Goal: Task Accomplishment & Management: Manage account settings

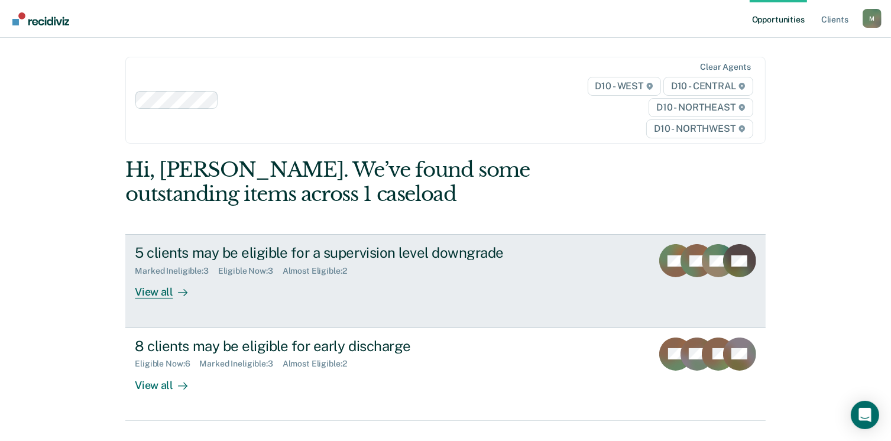
click at [161, 289] on div "View all" at bounding box center [168, 287] width 66 height 23
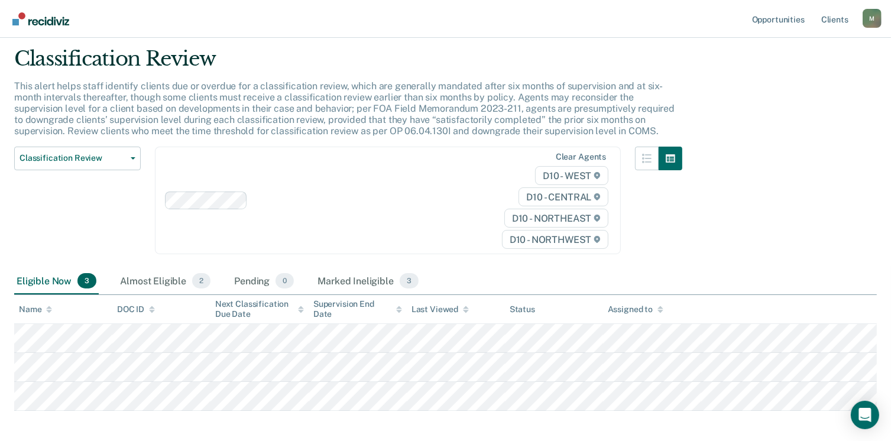
scroll to position [88, 0]
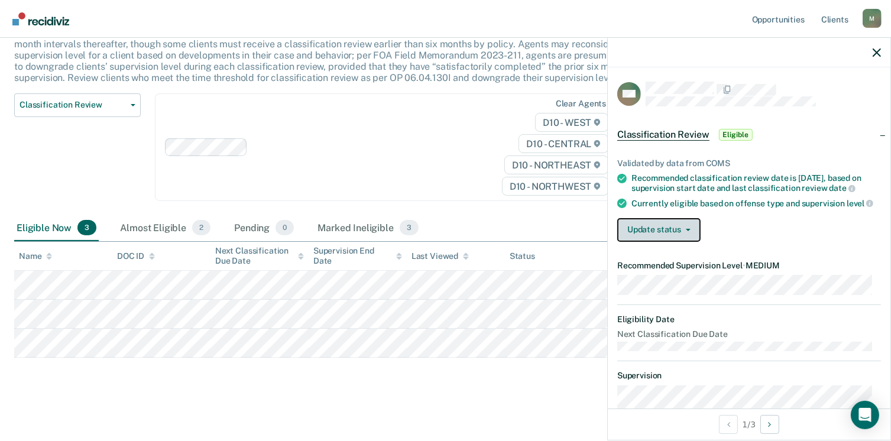
click at [679, 242] on button "Update status" at bounding box center [659, 230] width 83 height 24
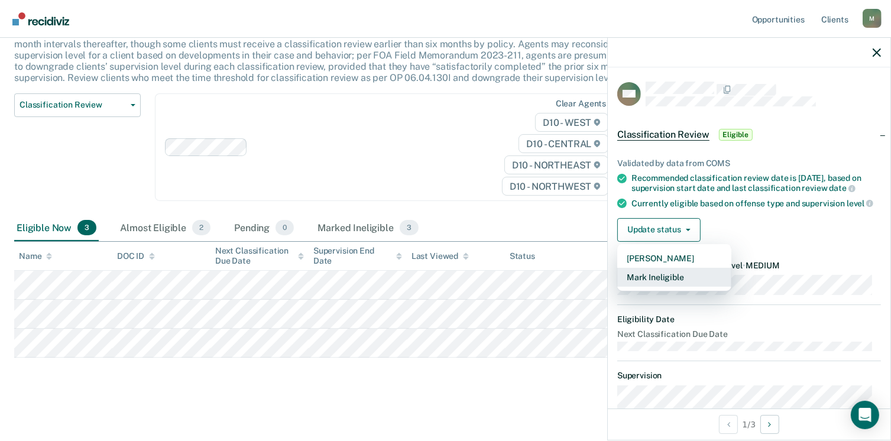
click at [673, 287] on button "Mark Ineligible" at bounding box center [675, 277] width 114 height 19
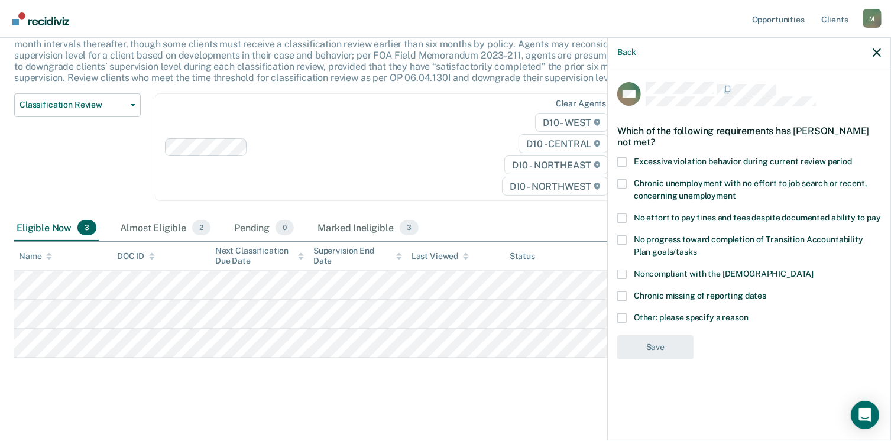
click at [626, 319] on span at bounding box center [622, 317] width 9 height 9
click at [749, 313] on input "Other: please specify a reason" at bounding box center [749, 313] width 0 height 0
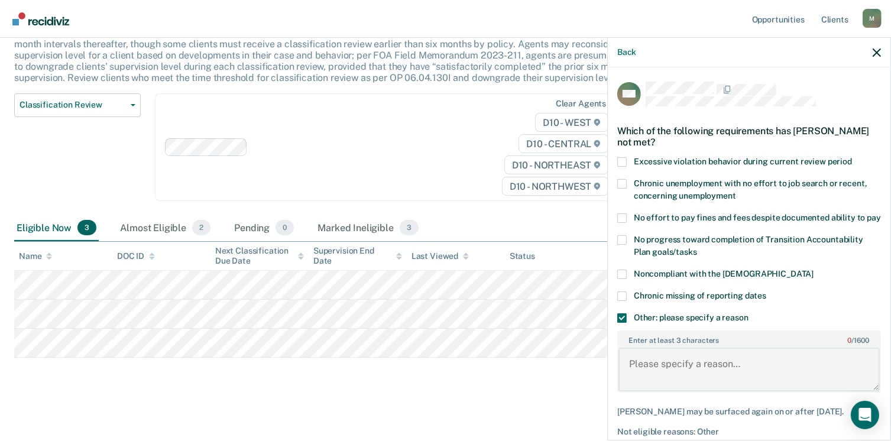
click at [670, 370] on textarea "Enter at least 3 characters 0 / 1600" at bounding box center [749, 370] width 261 height 44
drag, startPoint x: 851, startPoint y: 373, endPoint x: 490, endPoint y: 393, distance: 361.4
click at [490, 353] on body "Looks like you’re using Internet Explorer 11. For faster loading and a better e…" at bounding box center [445, 132] width 891 height 441
type textarea "Supervision level determined by specialty courts."
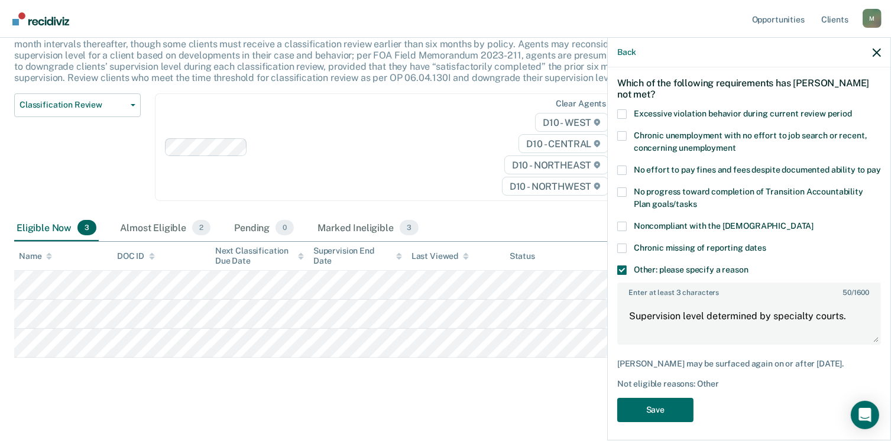
scroll to position [63, 0]
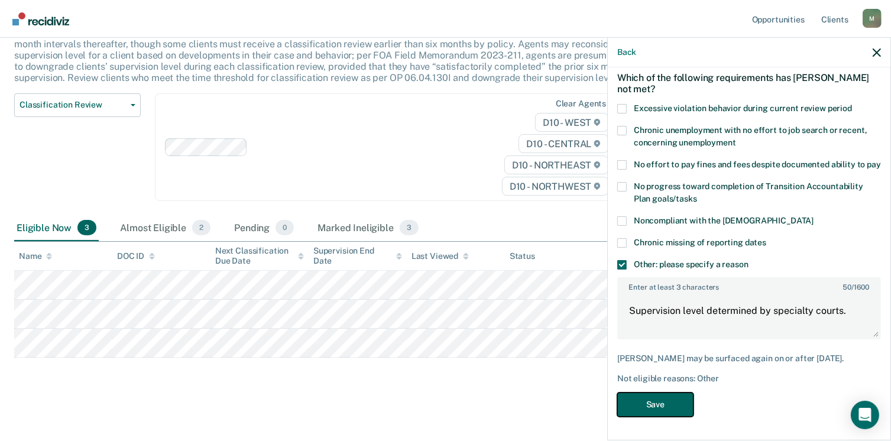
click at [662, 406] on button "Save" at bounding box center [656, 405] width 76 height 24
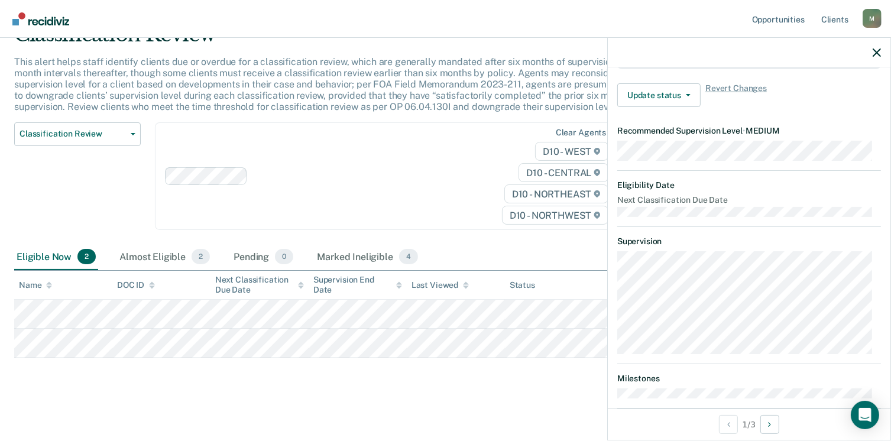
scroll to position [315, 0]
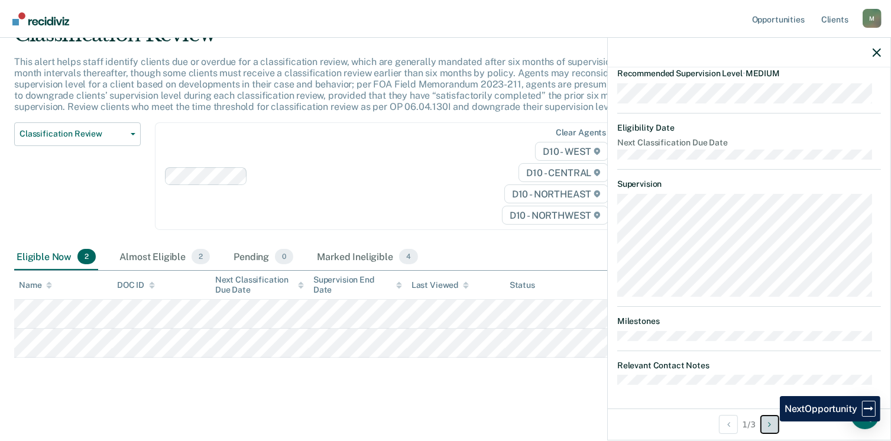
click at [771, 422] on icon "Next Opportunity" at bounding box center [769, 425] width 3 height 8
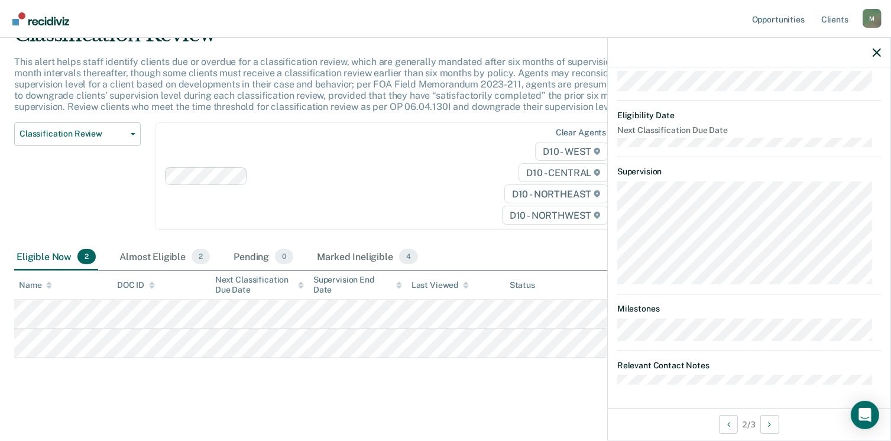
scroll to position [0, 0]
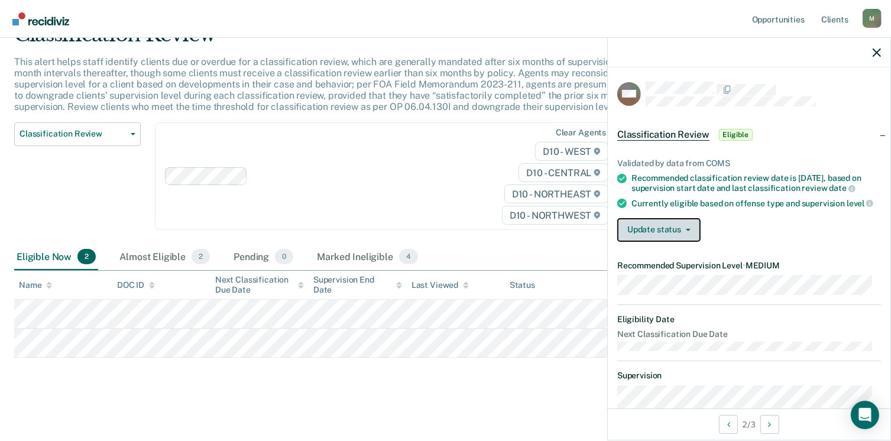
click at [679, 242] on button "Update status" at bounding box center [659, 230] width 83 height 24
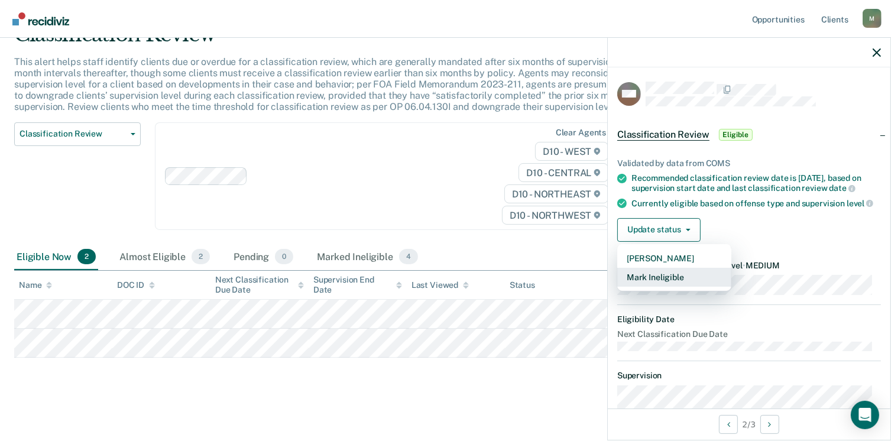
click at [663, 287] on button "Mark Ineligible" at bounding box center [675, 277] width 114 height 19
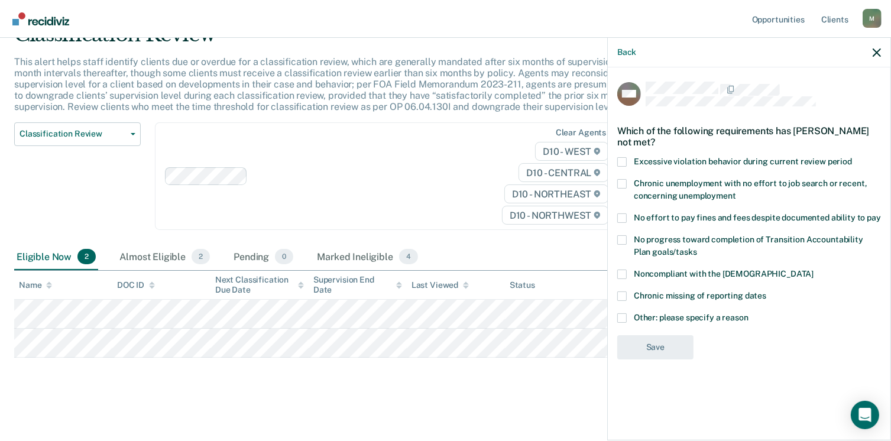
click at [622, 318] on span at bounding box center [622, 317] width 9 height 9
click at [749, 313] on input "Other: please specify a reason" at bounding box center [749, 313] width 0 height 0
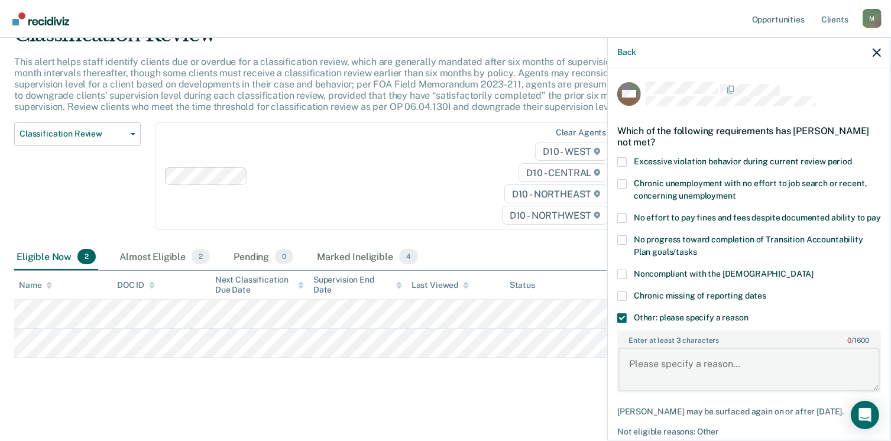
click at [660, 374] on textarea "Enter at least 3 characters 0 / 1600" at bounding box center [749, 370] width 261 height 44
paste textarea "Supervision level determined by specialty courts."
type textarea "Supervision level determined by specialty courts."
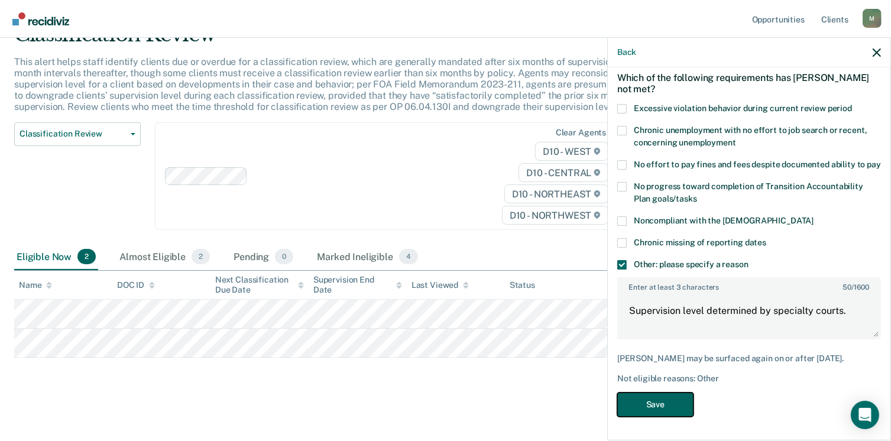
click at [670, 401] on button "Save" at bounding box center [656, 405] width 76 height 24
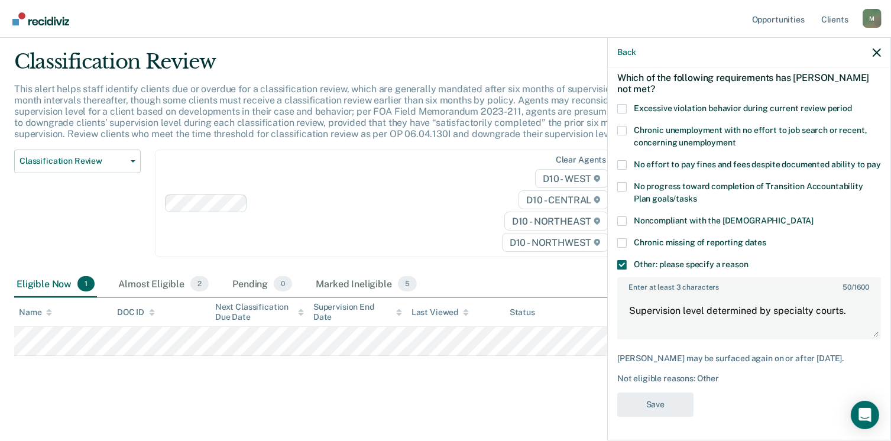
scroll to position [31, 0]
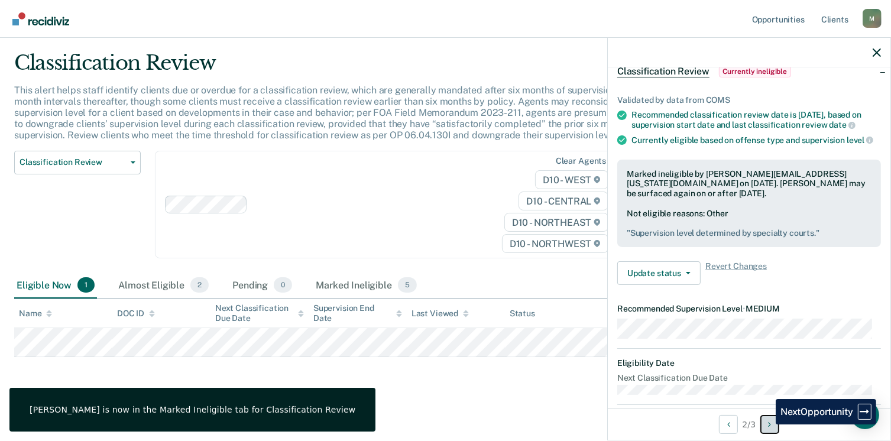
click at [767, 425] on button "Next Opportunity" at bounding box center [770, 424] width 19 height 19
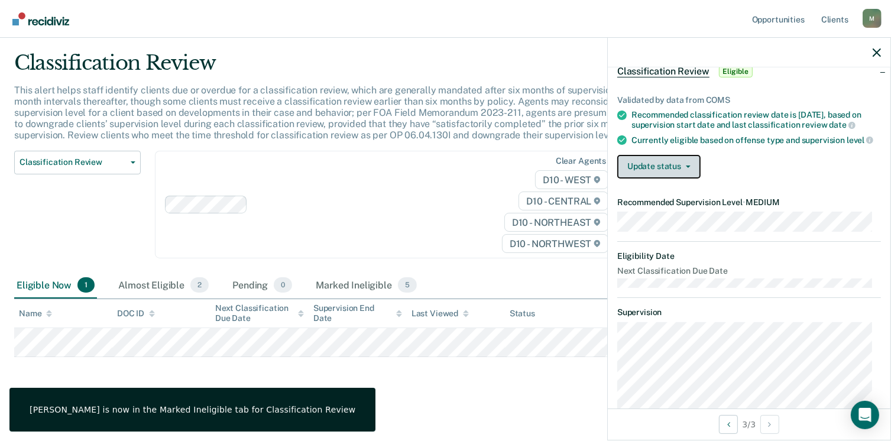
click at [678, 179] on button "Update status" at bounding box center [659, 167] width 83 height 24
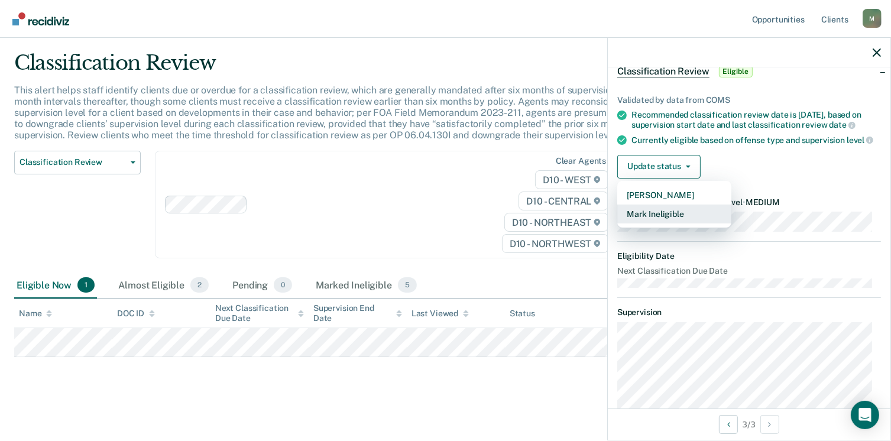
click at [669, 224] on button "Mark Ineligible" at bounding box center [675, 214] width 114 height 19
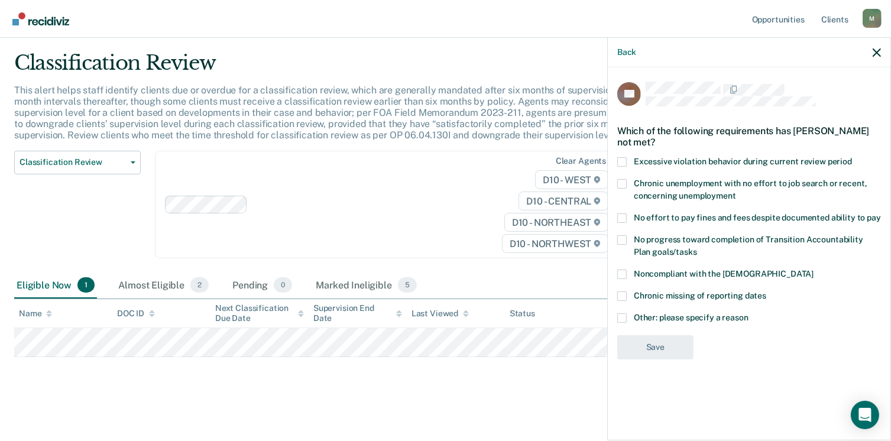
click at [627, 316] on label "Other: please specify a reason" at bounding box center [750, 319] width 264 height 12
click at [749, 313] on input "Other: please specify a reason" at bounding box center [749, 313] width 0 height 0
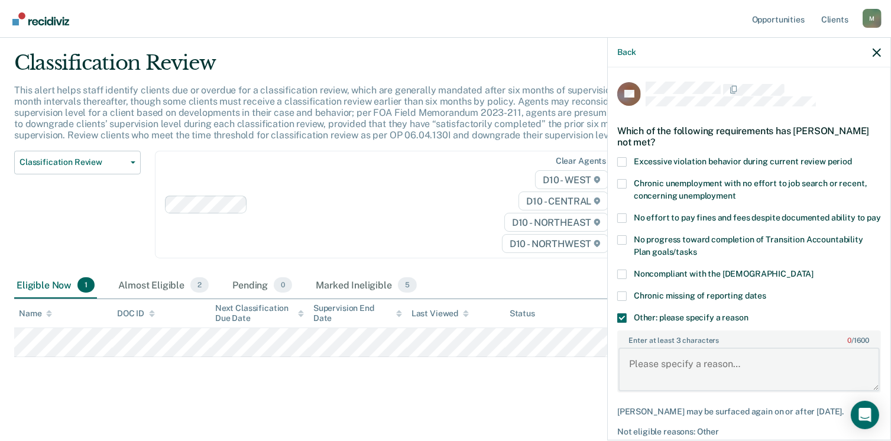
click at [666, 367] on textarea "Enter at least 3 characters 0 / 1600" at bounding box center [749, 370] width 261 height 44
paste textarea "Supervision level determined by specialty courts."
type textarea "Supervision level determined by specialty courts."
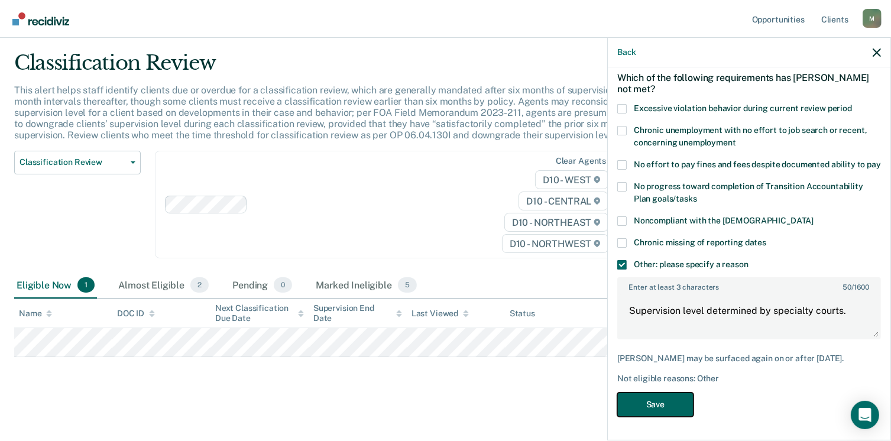
click at [660, 405] on button "Save" at bounding box center [656, 405] width 76 height 24
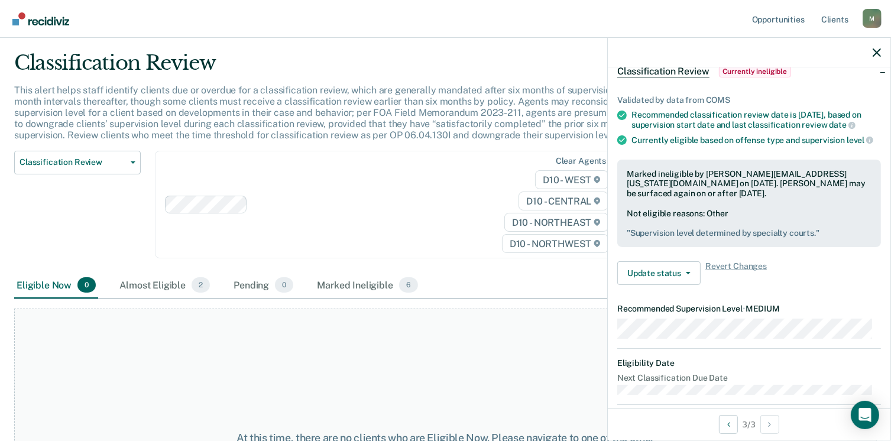
scroll to position [0, 0]
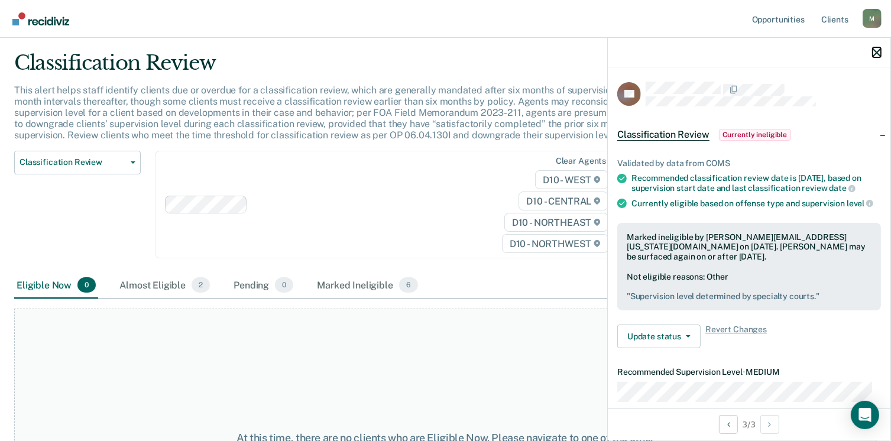
click at [878, 50] on icon "button" at bounding box center [877, 53] width 8 height 8
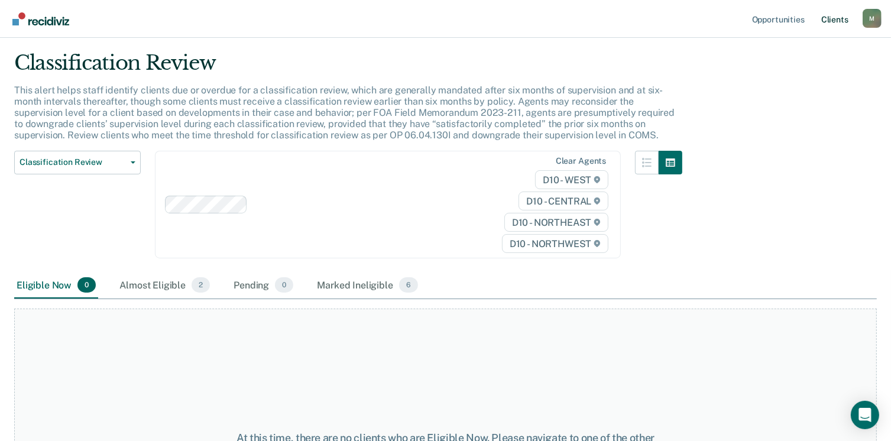
click at [833, 19] on link "Client s" at bounding box center [835, 19] width 32 height 38
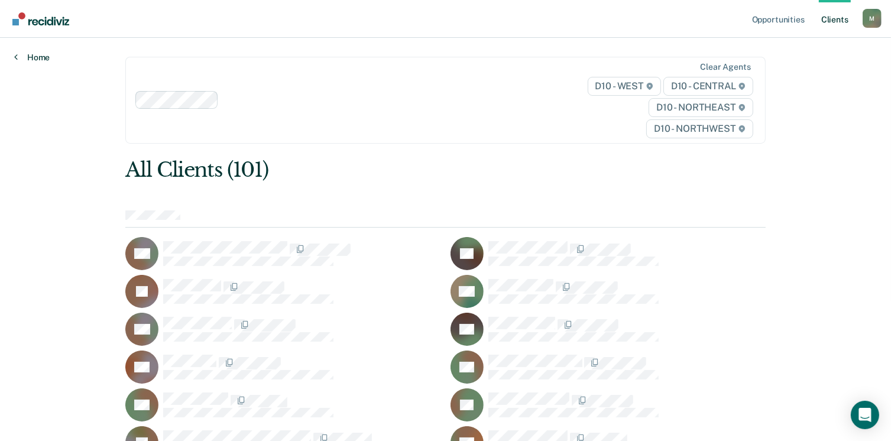
click at [40, 60] on link "Home" at bounding box center [31, 57] width 35 height 11
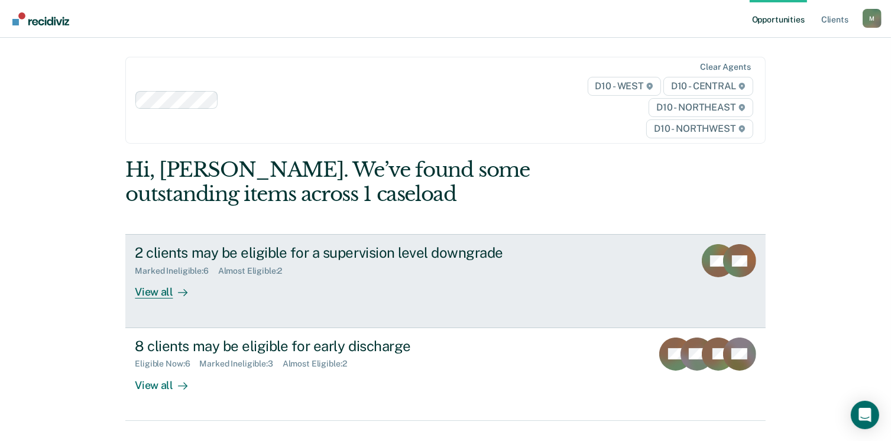
click at [160, 296] on div "View all" at bounding box center [168, 287] width 66 height 23
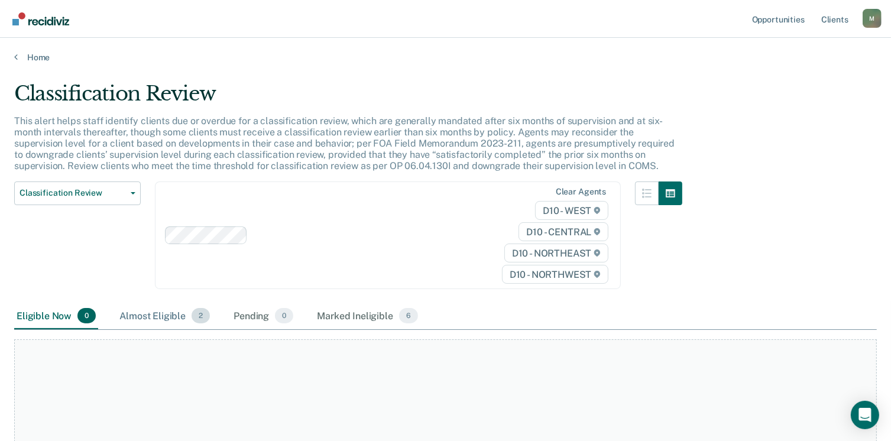
click at [151, 311] on div "Almost Eligible 2" at bounding box center [164, 316] width 95 height 26
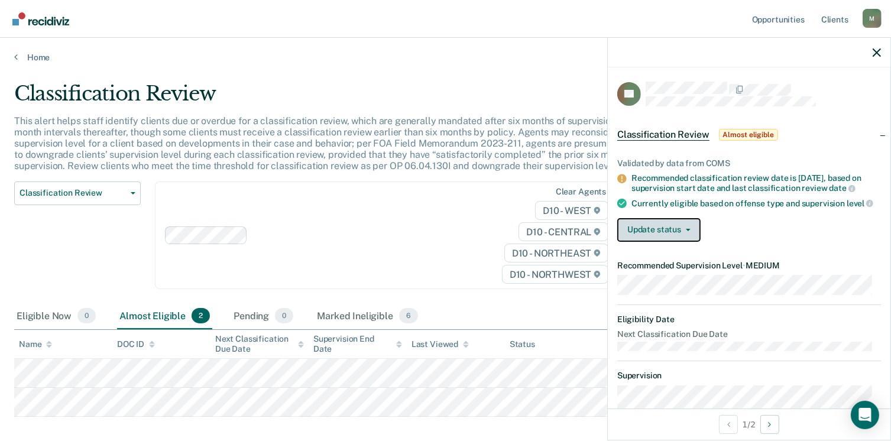
click at [689, 231] on icon "button" at bounding box center [688, 230] width 5 height 2
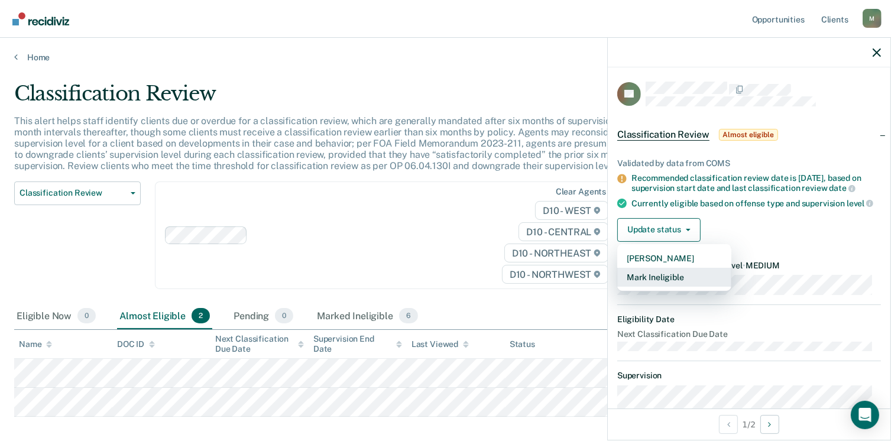
click at [671, 283] on button "Mark Ineligible" at bounding box center [675, 277] width 114 height 19
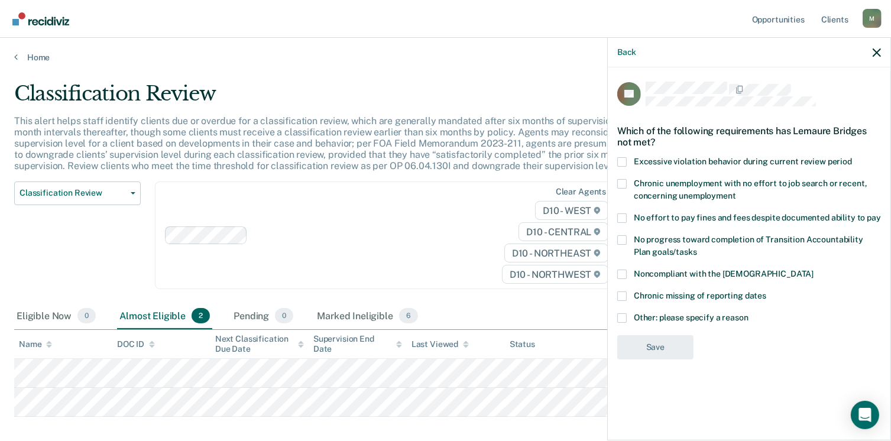
click at [623, 315] on span at bounding box center [622, 317] width 9 height 9
click at [749, 313] on input "Other: please specify a reason" at bounding box center [749, 313] width 0 height 0
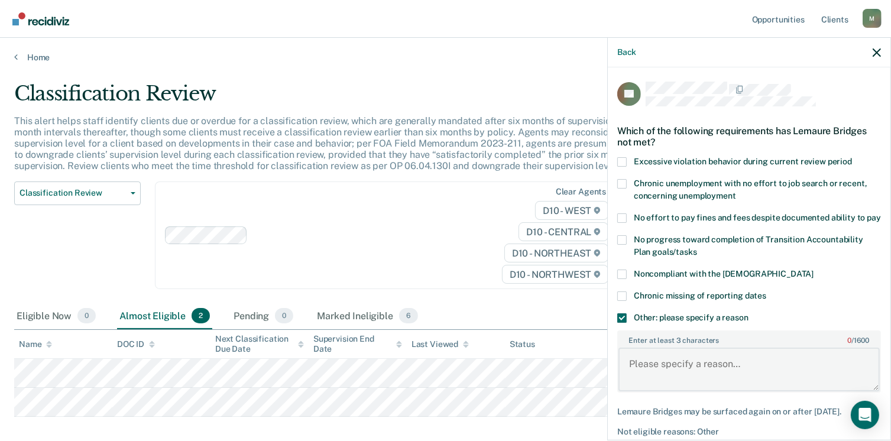
click at [665, 370] on textarea "Enter at least 3 characters 0 / 1600" at bounding box center [749, 370] width 261 height 44
paste textarea "Supervision level determined by specialty courts."
type textarea "Supervision level determined by specialty courts."
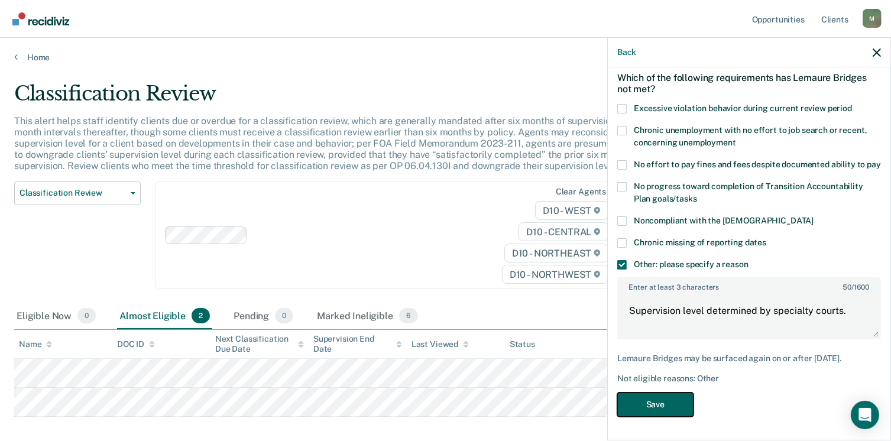
click at [646, 408] on button "Save" at bounding box center [656, 405] width 76 height 24
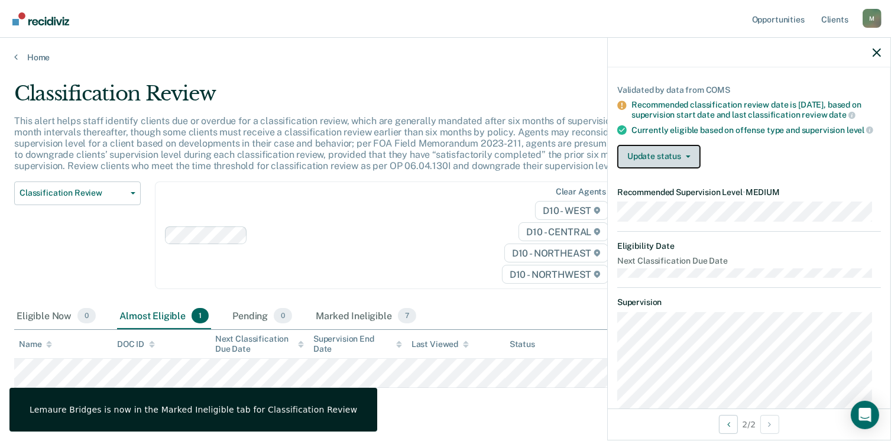
click at [687, 162] on button "Update status" at bounding box center [659, 157] width 83 height 24
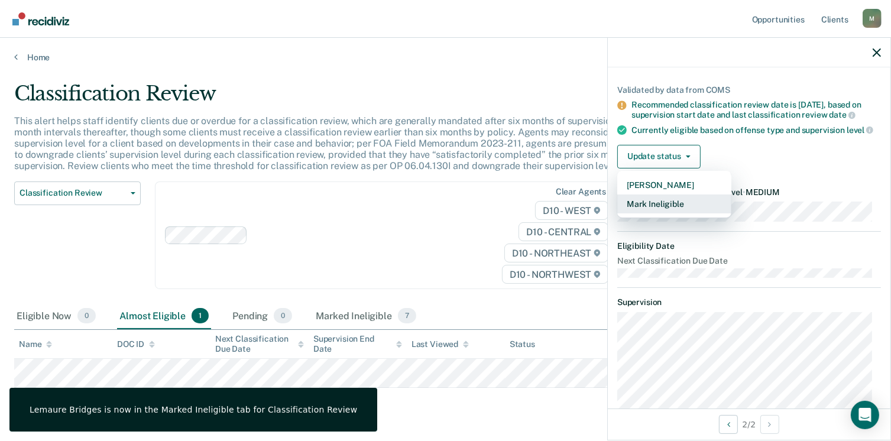
click at [669, 211] on button "Mark Ineligible" at bounding box center [675, 204] width 114 height 19
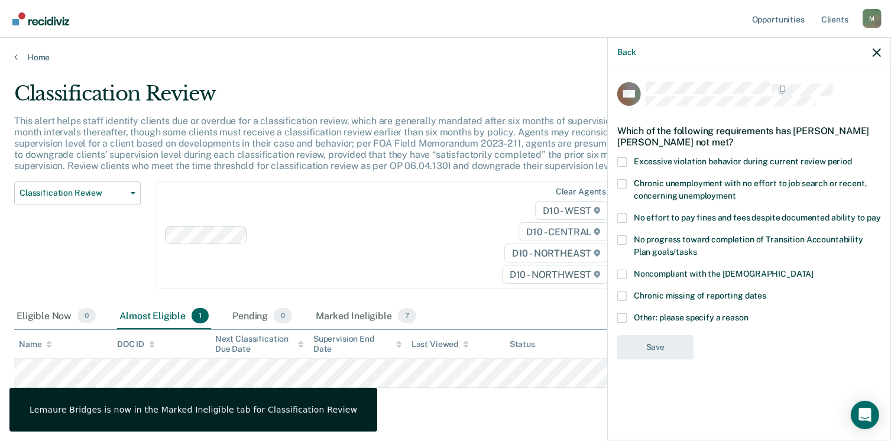
click at [625, 317] on span at bounding box center [622, 317] width 9 height 9
click at [749, 313] on input "Other: please specify a reason" at bounding box center [749, 313] width 0 height 0
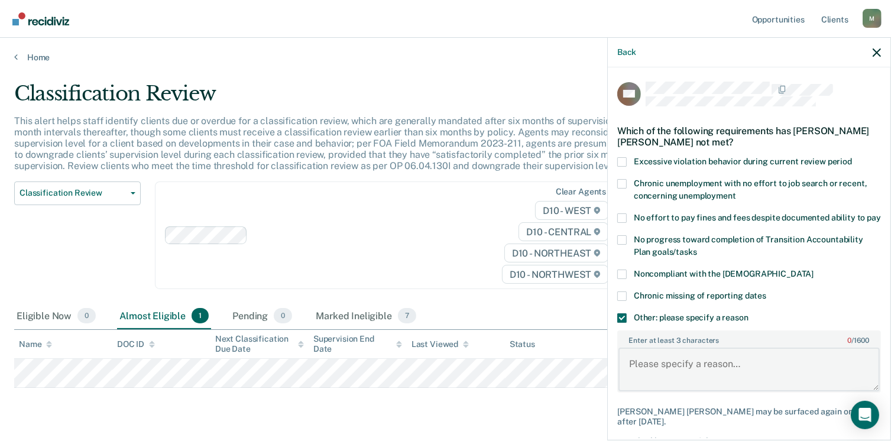
click at [656, 367] on textarea "Enter at least 3 characters 0 / 1600" at bounding box center [749, 370] width 261 height 44
paste textarea "Supervision level determined by specialty courts."
type textarea "Supervision level determined by specialty courts."
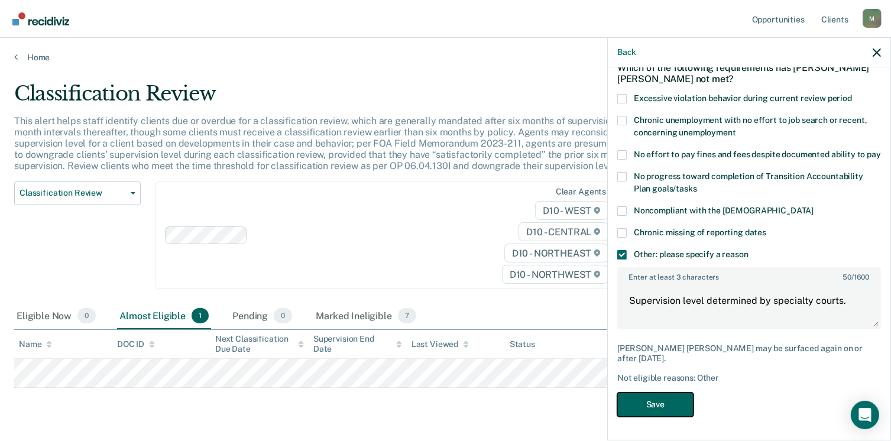
click at [660, 399] on button "Save" at bounding box center [656, 405] width 76 height 24
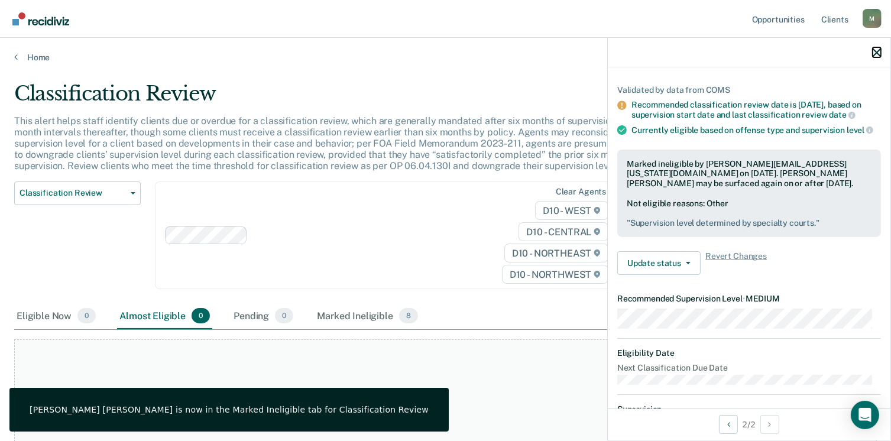
click at [878, 52] on icon "button" at bounding box center [877, 53] width 8 height 8
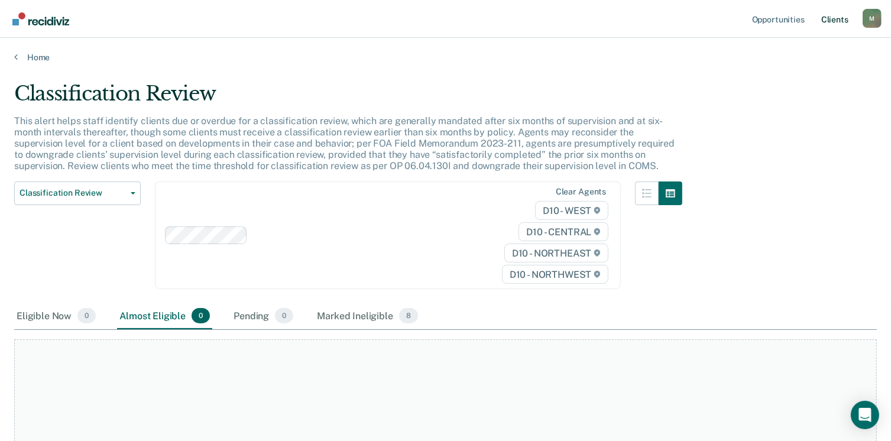
click at [832, 21] on link "Client s" at bounding box center [835, 19] width 32 height 38
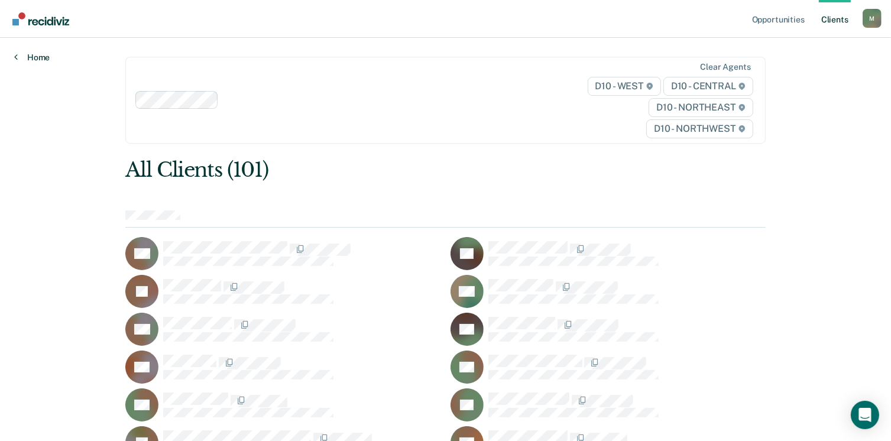
click at [35, 54] on link "Home" at bounding box center [31, 57] width 35 height 11
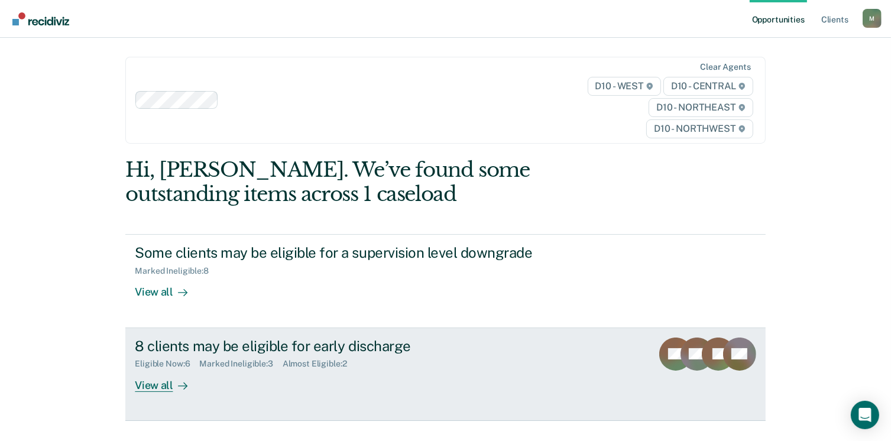
click at [143, 384] on div "View all" at bounding box center [168, 380] width 66 height 23
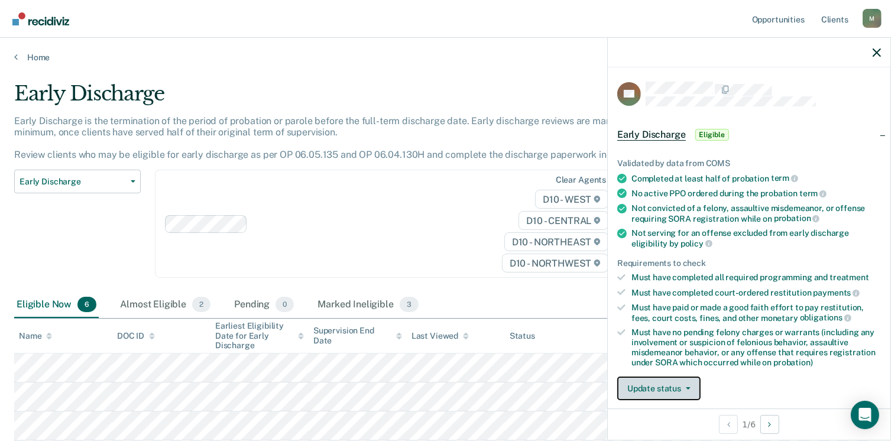
click at [653, 384] on button "Update status" at bounding box center [659, 389] width 83 height 24
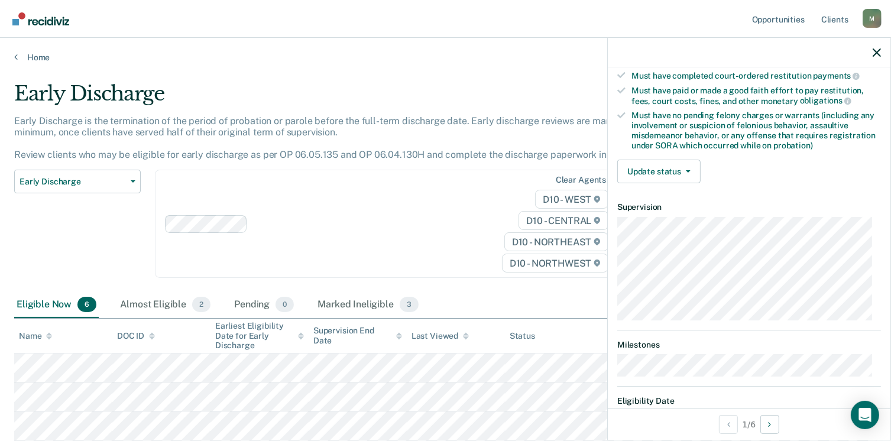
scroll to position [260, 0]
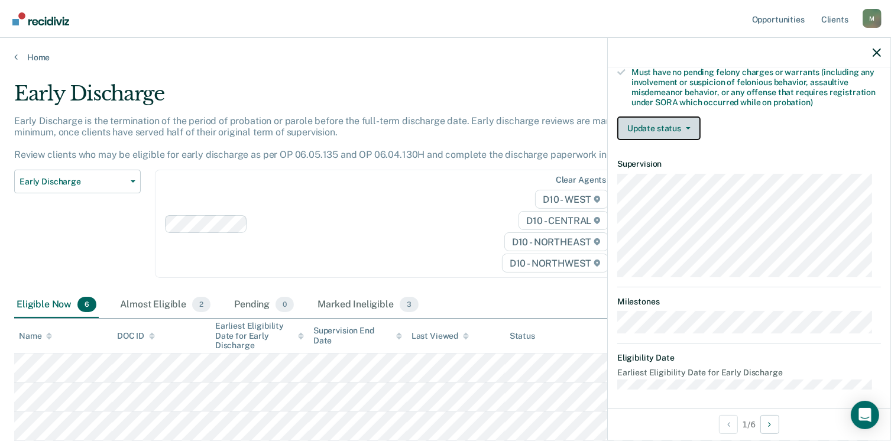
click at [675, 127] on button "Update status" at bounding box center [659, 129] width 83 height 24
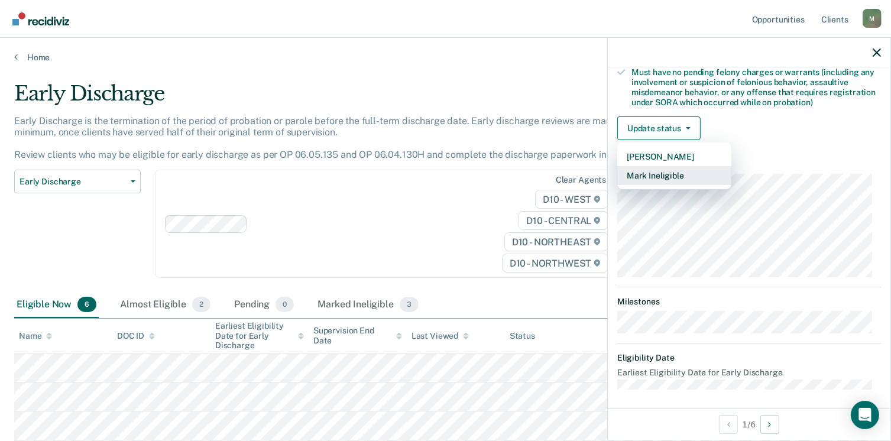
click at [662, 169] on button "Mark Ineligible" at bounding box center [675, 175] width 114 height 19
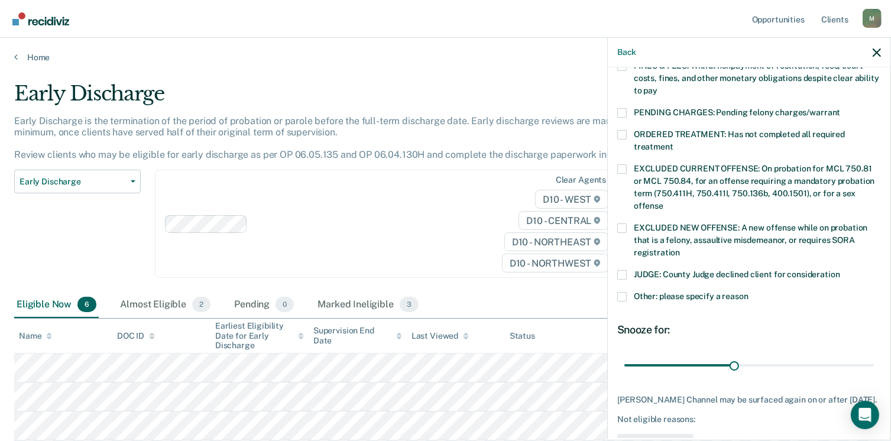
scroll to position [385, 0]
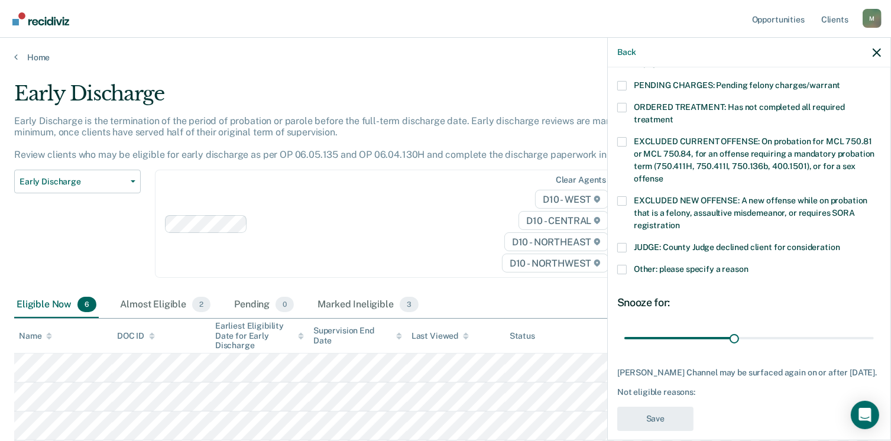
click at [625, 265] on span at bounding box center [622, 269] width 9 height 9
click at [749, 265] on input "Other: please specify a reason" at bounding box center [749, 265] width 0 height 0
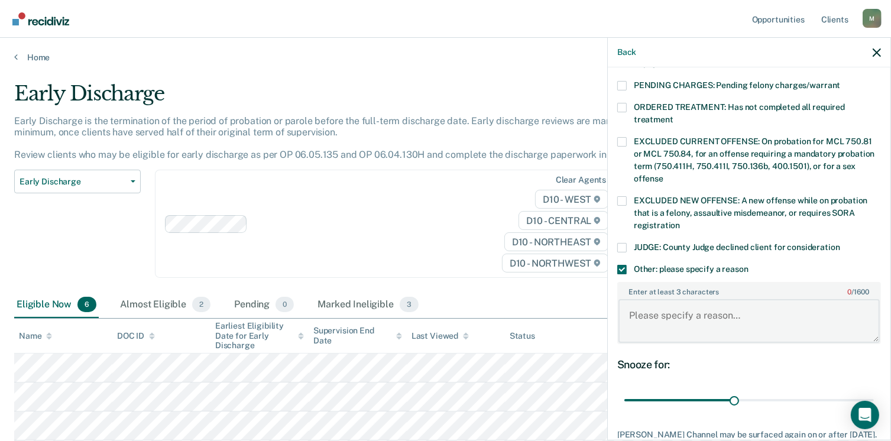
click at [662, 303] on textarea "Enter at least 3 characters 0 / 1600" at bounding box center [749, 321] width 261 height 44
drag, startPoint x: 822, startPoint y: 302, endPoint x: 440, endPoint y: 316, distance: 381.8
click at [440, 316] on body "Looks like you’re using Internet Explorer 11. For faster loading and a better e…" at bounding box center [445, 220] width 891 height 441
type textarea "Discharge determined by Specialty Court."
drag, startPoint x: 732, startPoint y: 384, endPoint x: 904, endPoint y: 394, distance: 172.4
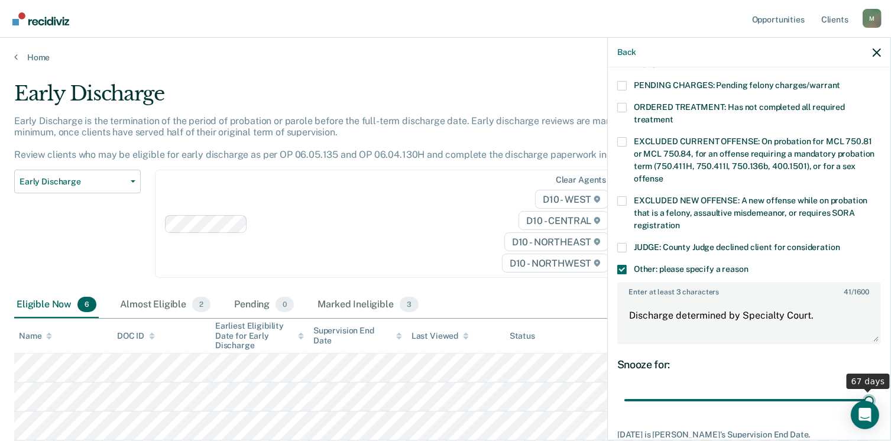
type input "67"
click at [874, 394] on input "range" at bounding box center [750, 400] width 250 height 21
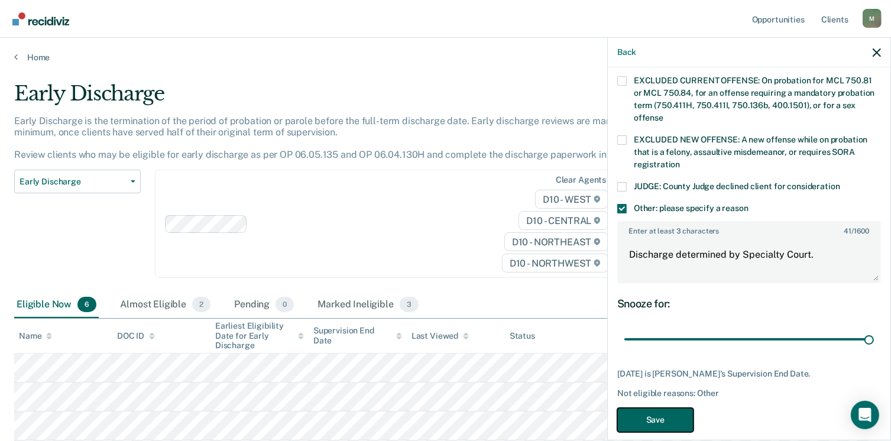
click at [660, 408] on button "Save" at bounding box center [656, 420] width 76 height 24
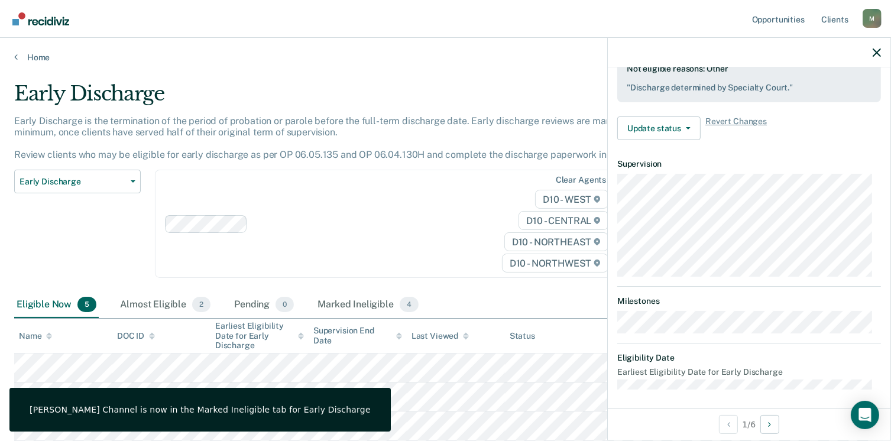
scroll to position [260, 0]
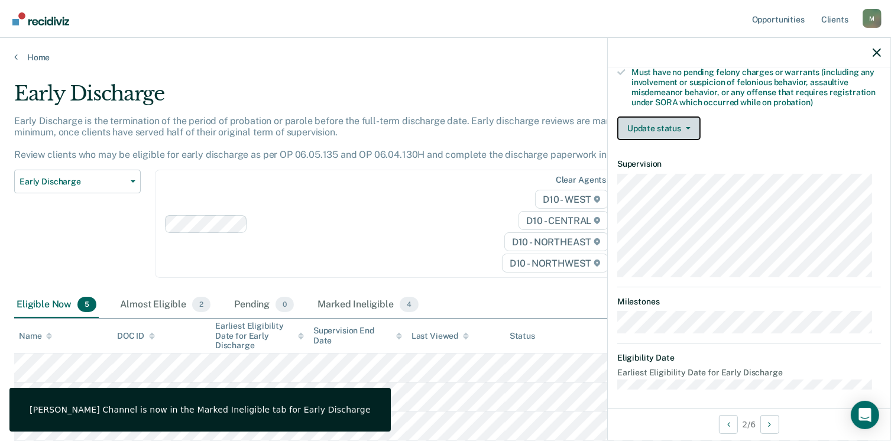
click at [679, 121] on button "Update status" at bounding box center [659, 129] width 83 height 24
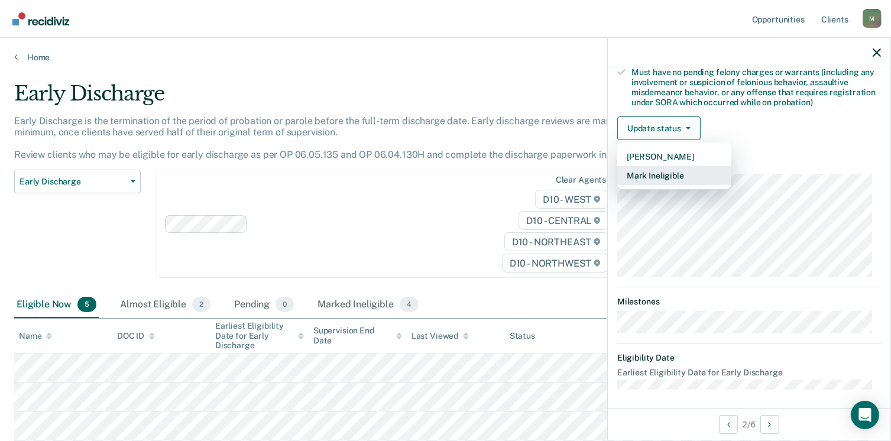
click at [677, 172] on button "Mark Ineligible" at bounding box center [675, 175] width 114 height 19
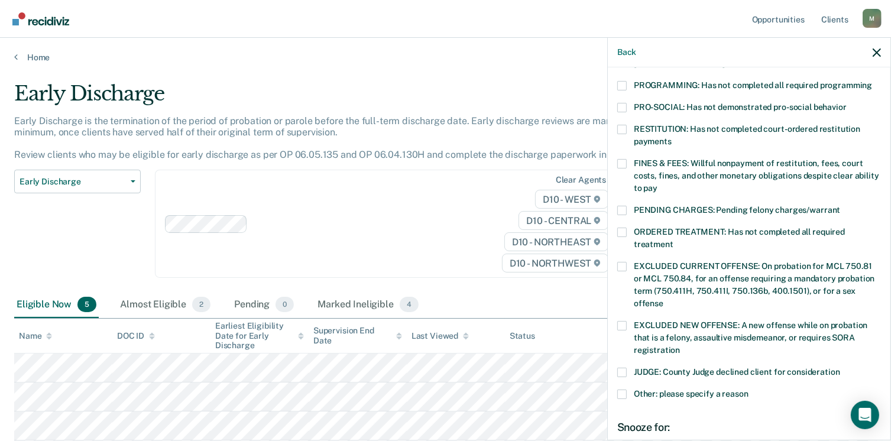
click at [627, 390] on label "Other: please specify a reason" at bounding box center [750, 396] width 264 height 12
click at [749, 390] on input "Other: please specify a reason" at bounding box center [749, 390] width 0 height 0
click at [663, 424] on textarea "Enter at least 3 characters 0 / 1600" at bounding box center [749, 446] width 261 height 44
paste textarea "Discharge determined by Specialty Court."
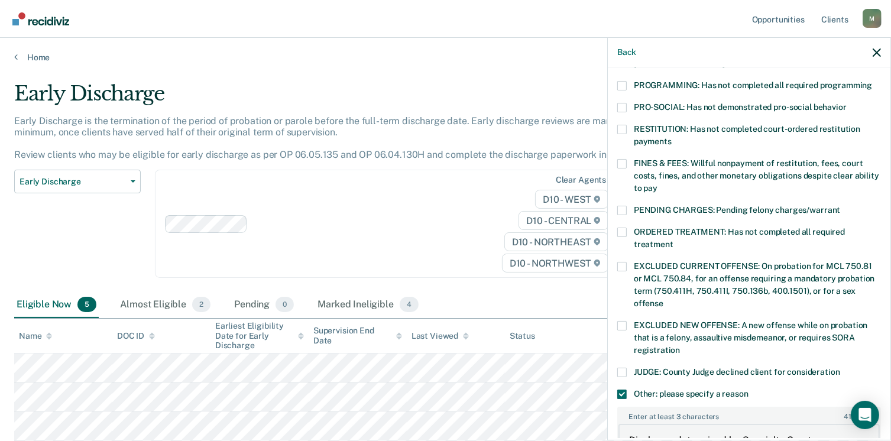
type textarea "Discharge determined by Specialty Court."
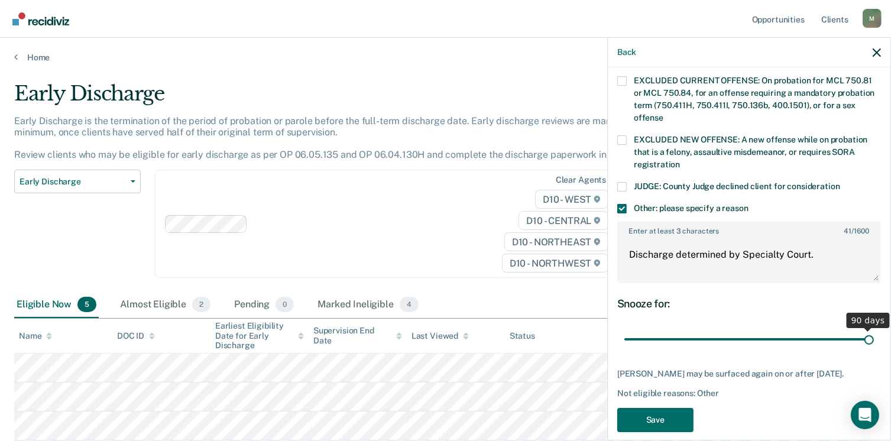
drag, startPoint x: 702, startPoint y: 324, endPoint x: 904, endPoint y: 324, distance: 202.3
type input "90"
click at [874, 329] on input "range" at bounding box center [750, 339] width 250 height 21
click at [662, 413] on button "Save" at bounding box center [656, 420] width 76 height 24
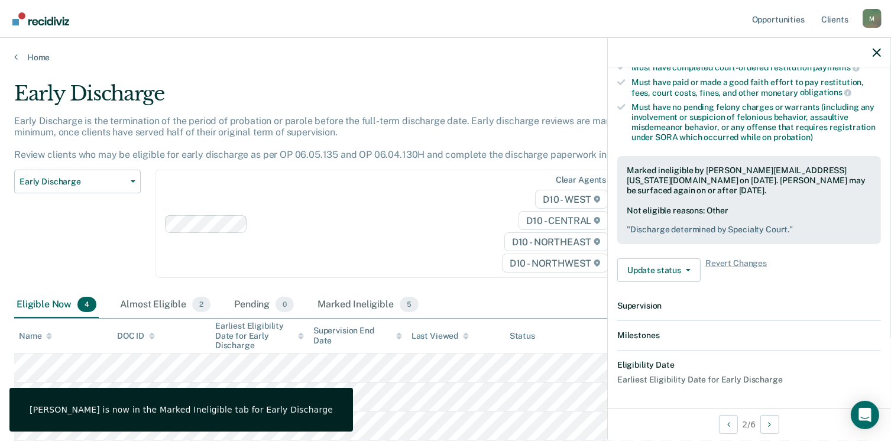
scroll to position [367, 0]
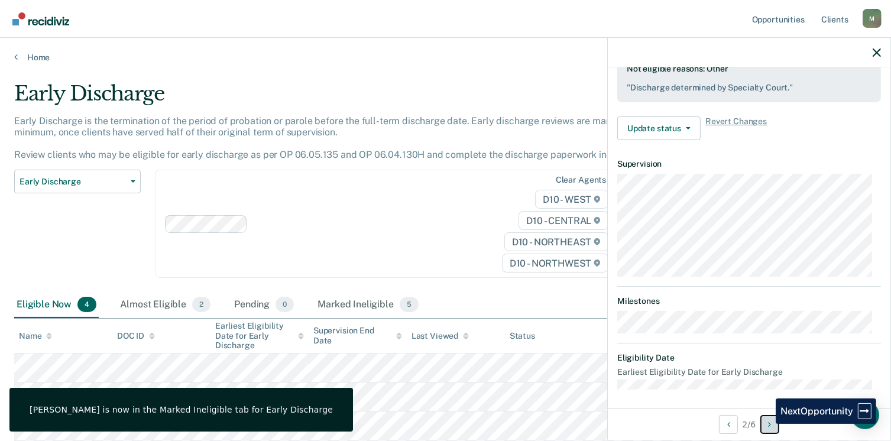
click at [767, 424] on button "Next Opportunity" at bounding box center [770, 424] width 19 height 19
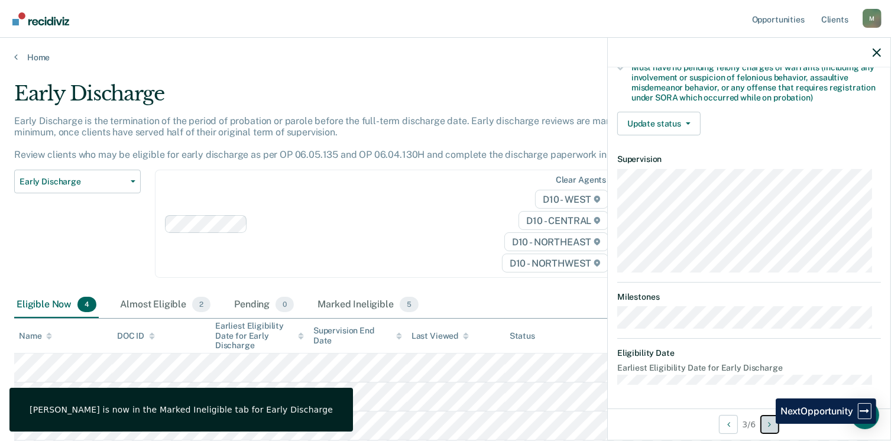
scroll to position [260, 0]
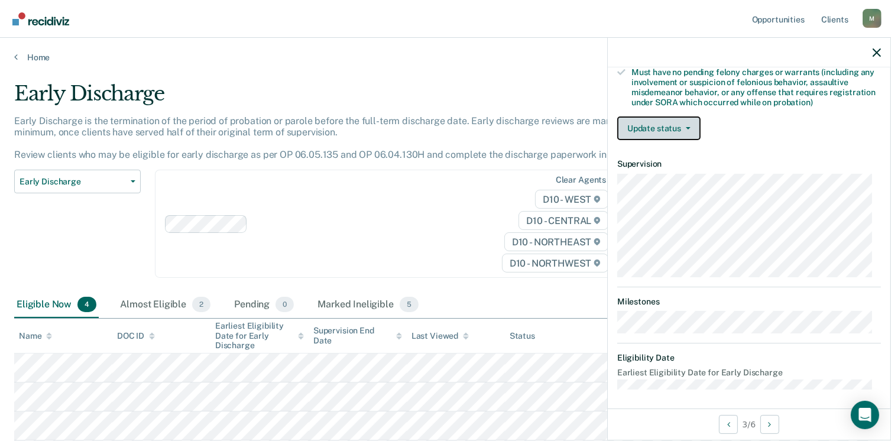
click at [678, 129] on button "Update status" at bounding box center [659, 129] width 83 height 24
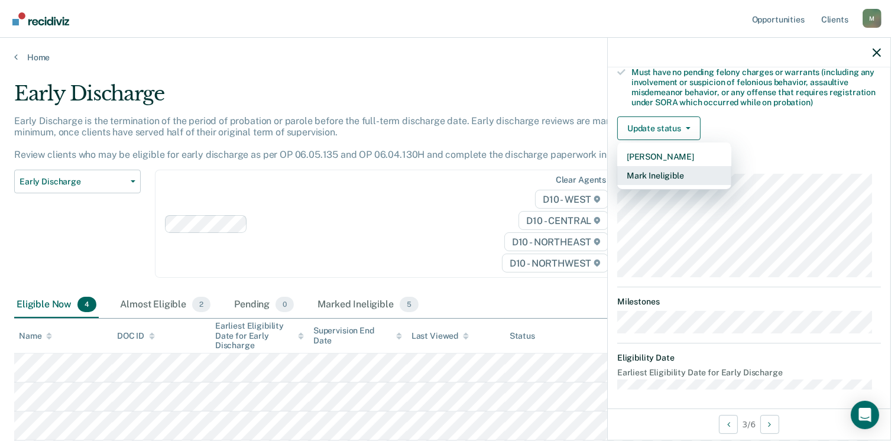
click at [655, 167] on button "Mark Ineligible" at bounding box center [675, 175] width 114 height 19
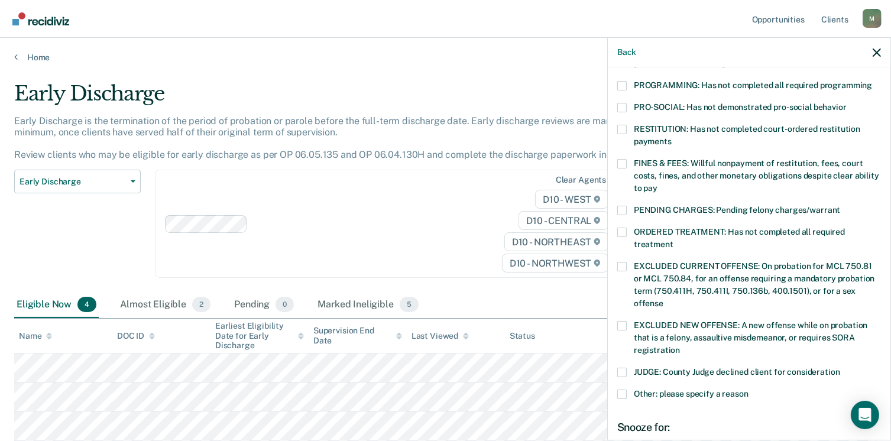
click at [622, 390] on span at bounding box center [622, 394] width 9 height 9
click at [749, 390] on input "Other: please specify a reason" at bounding box center [749, 390] width 0 height 0
click at [658, 424] on textarea "Enter at least 3 characters 0 / 1600" at bounding box center [749, 446] width 261 height 44
paste textarea "Discharge determined by Specialty Court."
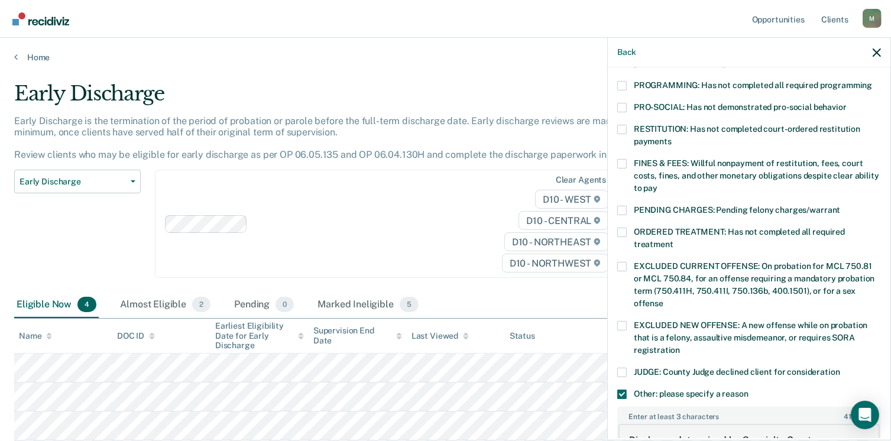
type textarea "Discharge determined by Specialty Court."
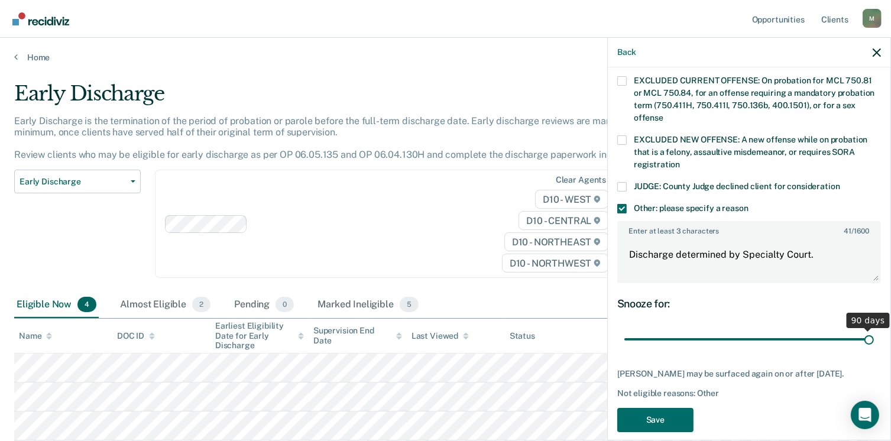
drag, startPoint x: 703, startPoint y: 324, endPoint x: 904, endPoint y: 331, distance: 200.6
type input "90"
click at [874, 331] on input "range" at bounding box center [750, 339] width 250 height 21
click at [657, 419] on button "Save" at bounding box center [656, 420] width 76 height 24
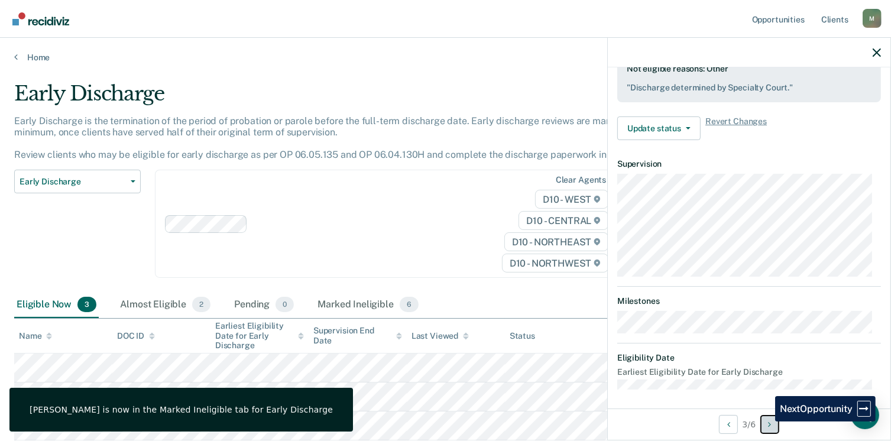
click at [767, 422] on button "Next Opportunity" at bounding box center [770, 424] width 19 height 19
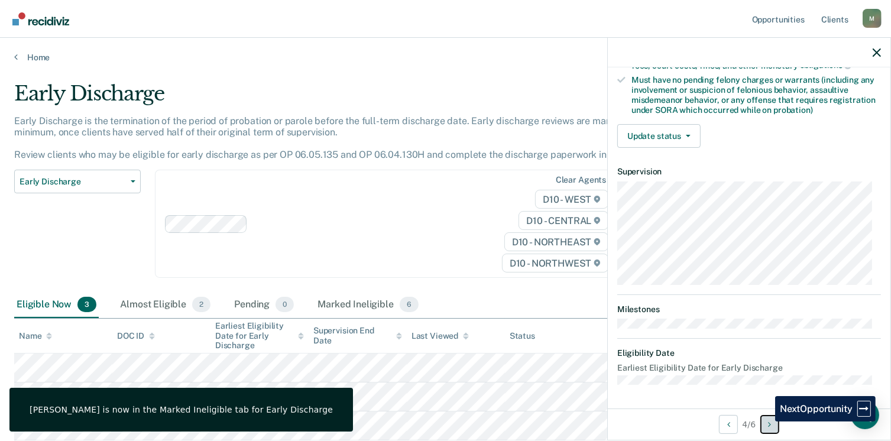
scroll to position [248, 0]
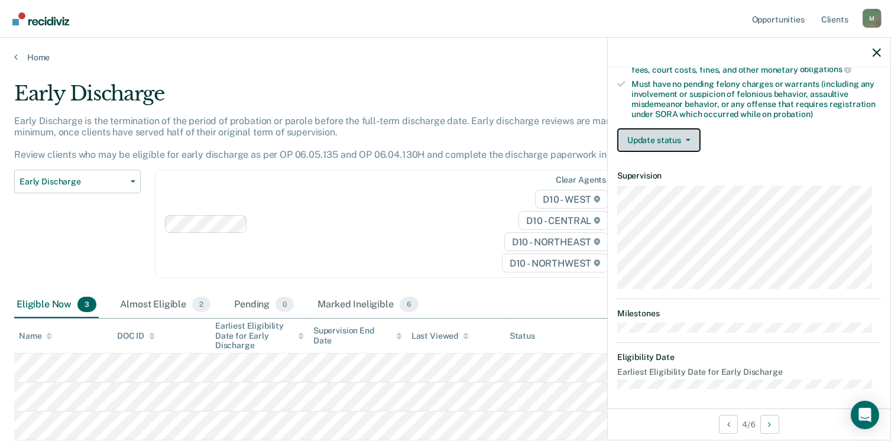
click at [690, 136] on button "Update status" at bounding box center [659, 140] width 83 height 24
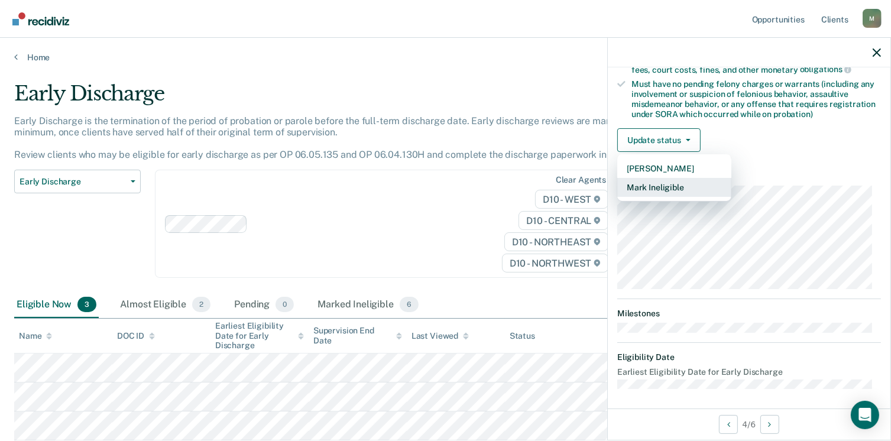
click at [673, 183] on button "Mark Ineligible" at bounding box center [675, 187] width 114 height 19
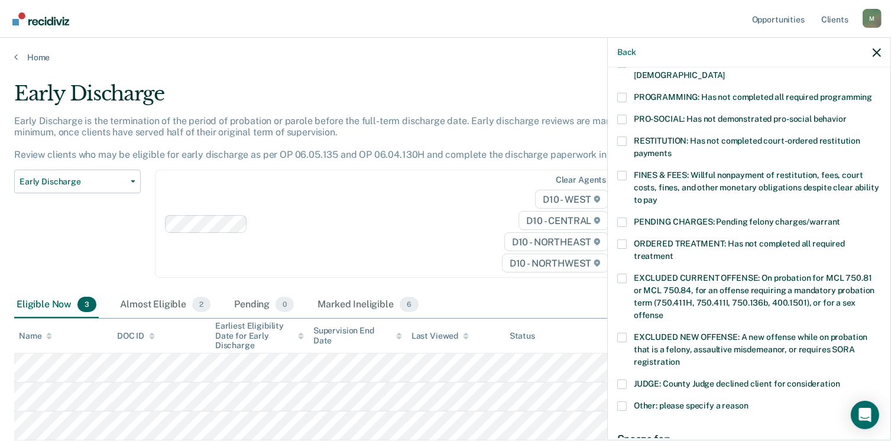
click at [620, 402] on span at bounding box center [622, 406] width 9 height 9
click at [749, 402] on input "Other: please specify a reason" at bounding box center [749, 402] width 0 height 0
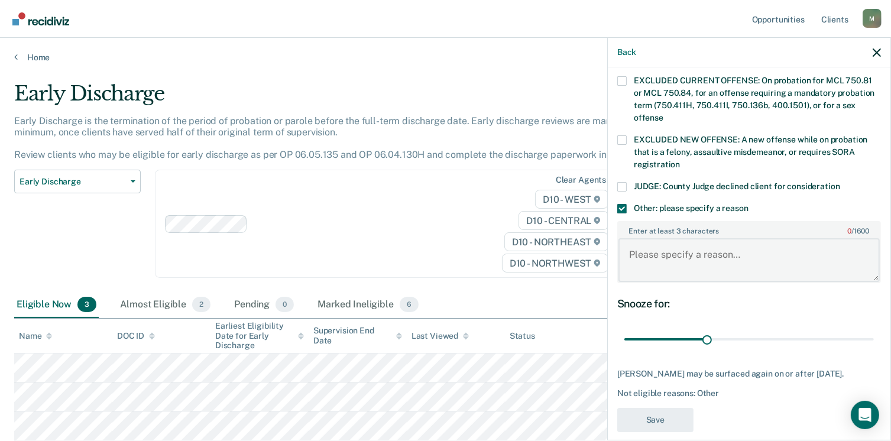
click at [689, 238] on textarea "Enter at least 3 characters 0 / 1600" at bounding box center [749, 260] width 261 height 44
paste textarea "Discharge determined by Specialty Court."
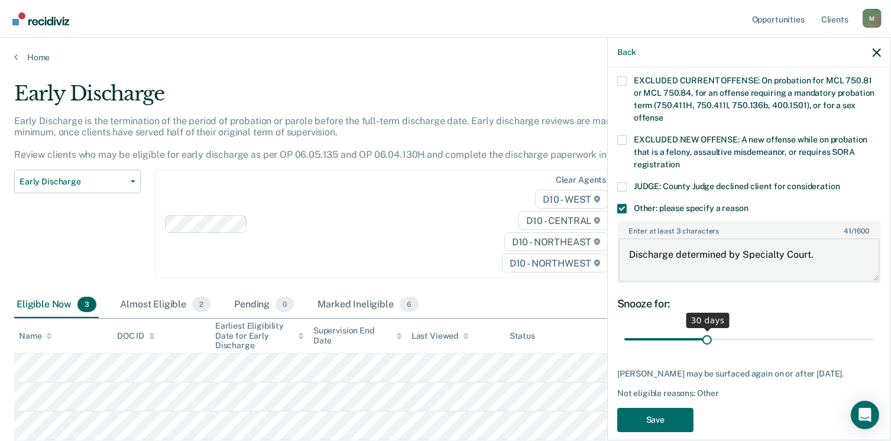
type textarea "Discharge determined by Specialty Court."
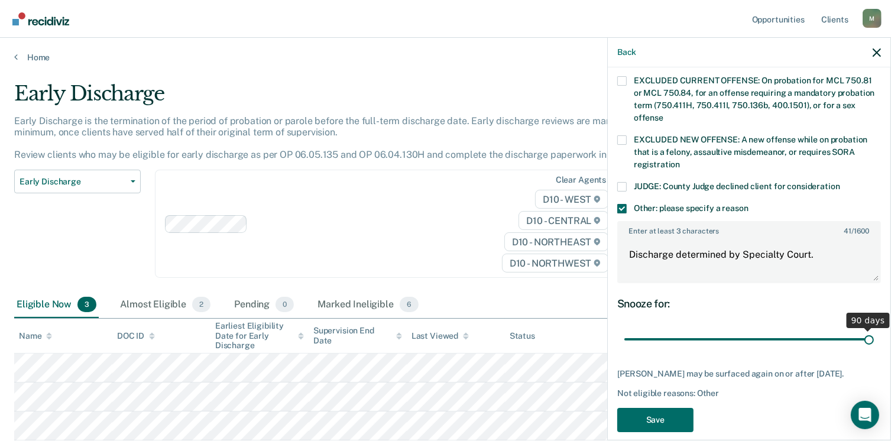
drag, startPoint x: 704, startPoint y: 321, endPoint x: 904, endPoint y: 330, distance: 199.5
type input "90"
click at [874, 330] on input "range" at bounding box center [750, 339] width 250 height 21
click at [681, 415] on button "Save" at bounding box center [656, 420] width 76 height 24
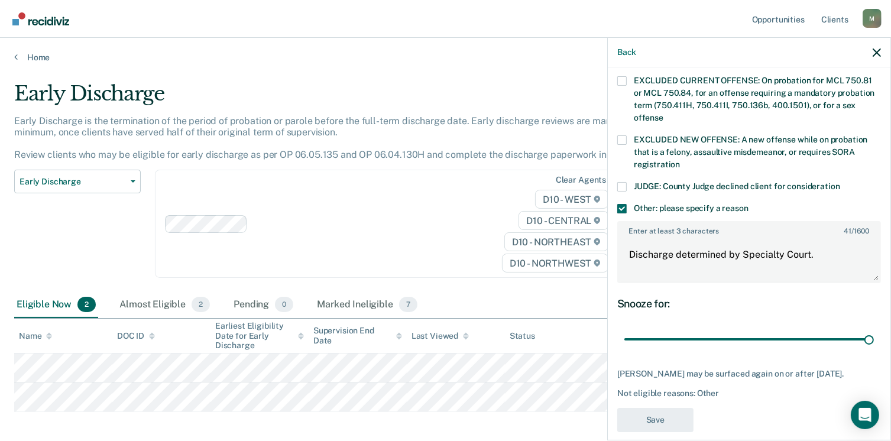
scroll to position [355, 0]
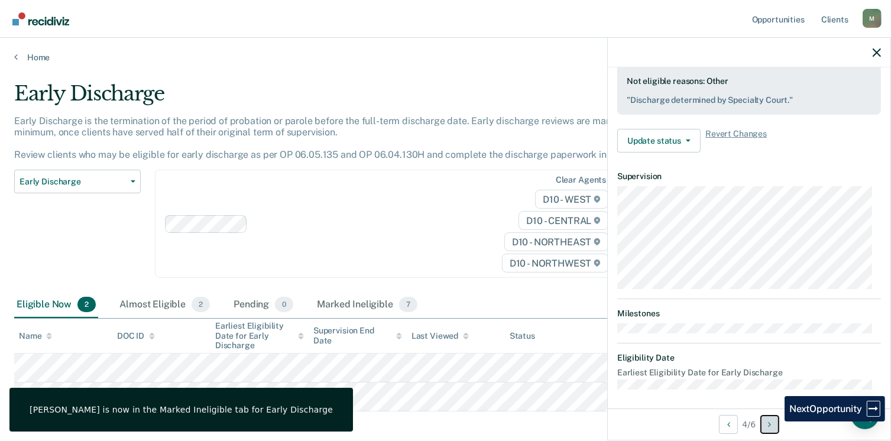
click at [776, 422] on button "Next Opportunity" at bounding box center [770, 424] width 19 height 19
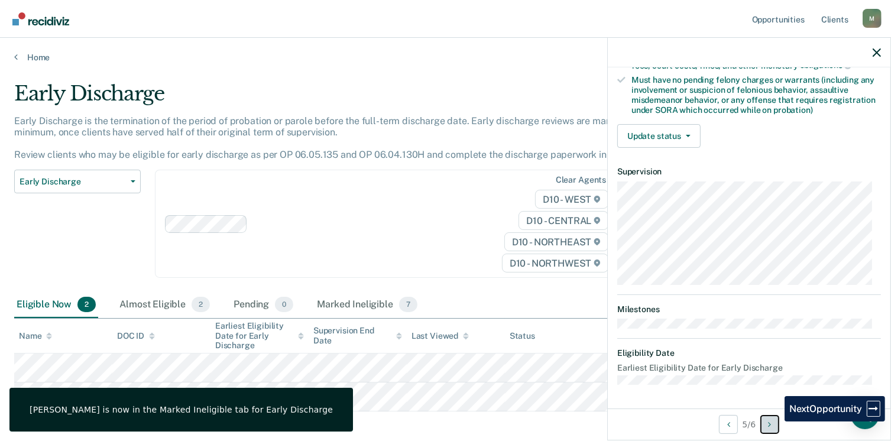
scroll to position [248, 0]
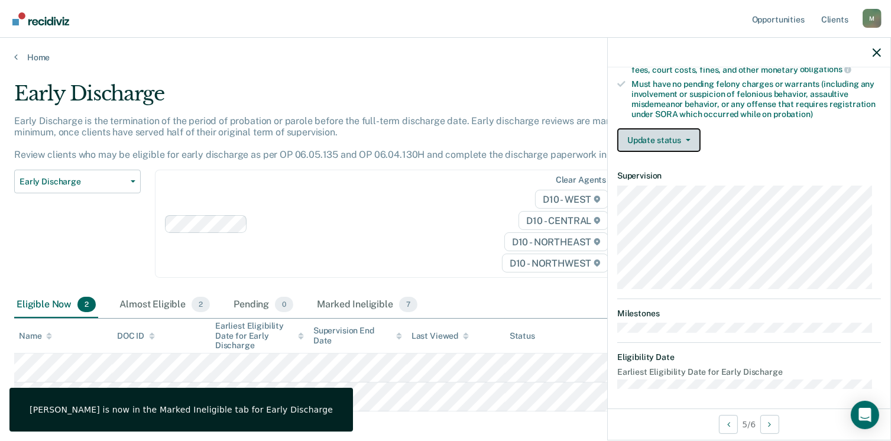
click at [670, 135] on button "Update status" at bounding box center [659, 140] width 83 height 24
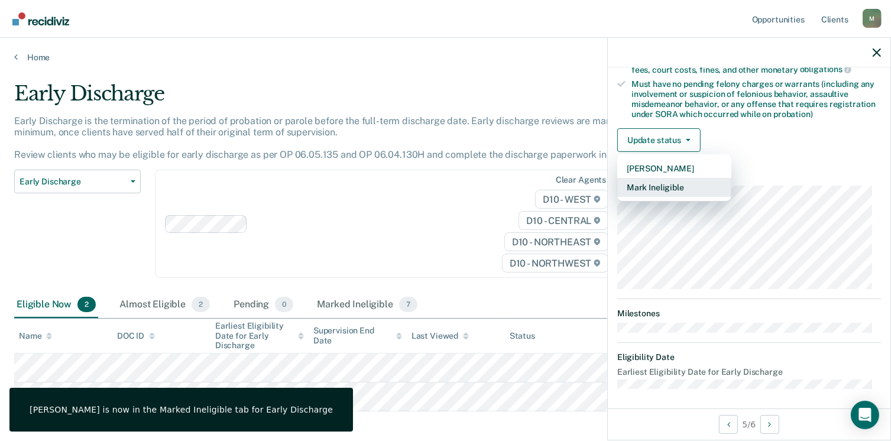
click at [658, 185] on button "Mark Ineligible" at bounding box center [675, 187] width 114 height 19
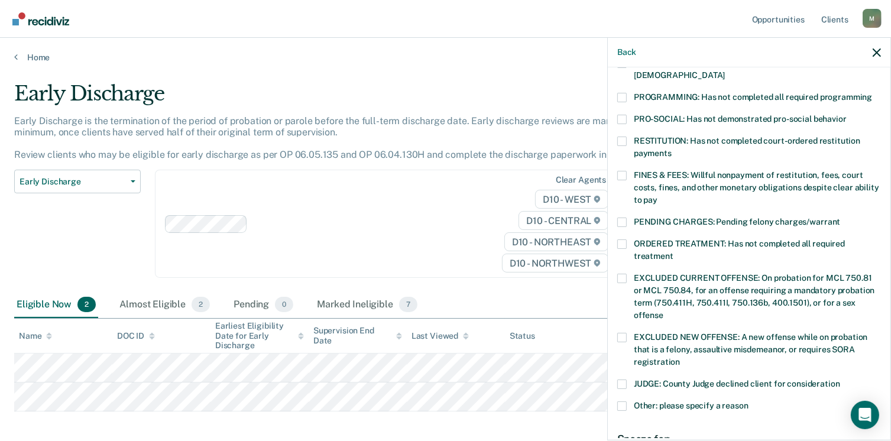
click at [622, 402] on span at bounding box center [622, 406] width 9 height 9
click at [749, 402] on input "Other: please specify a reason" at bounding box center [749, 402] width 0 height 0
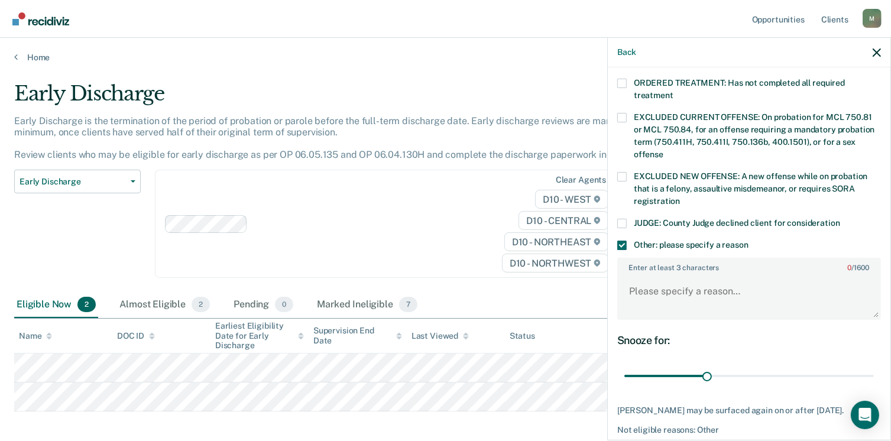
scroll to position [446, 0]
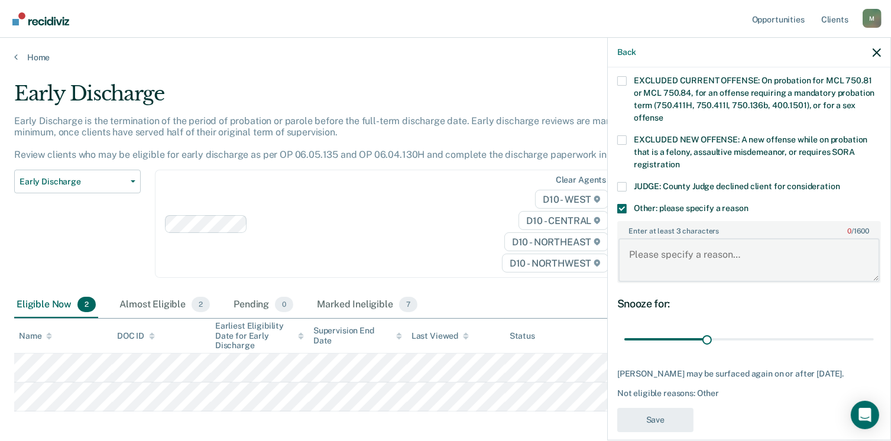
click at [661, 247] on textarea "Enter at least 3 characters 0 / 1600" at bounding box center [749, 260] width 261 height 44
paste textarea "Discharge determined by Specialty Court."
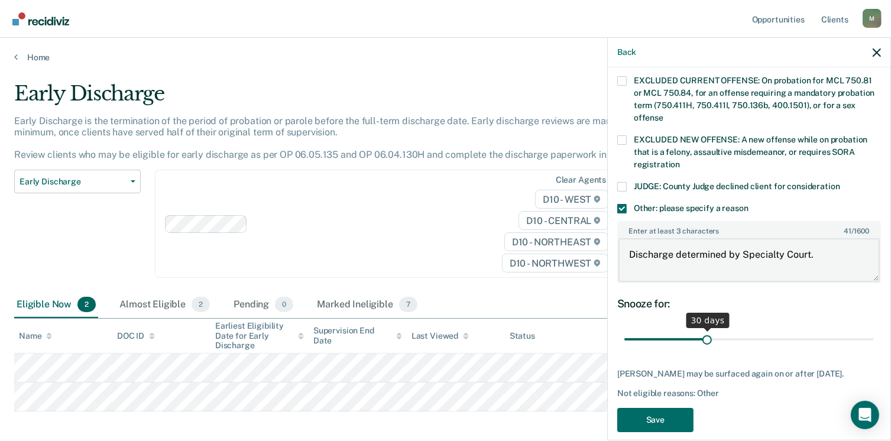
type textarea "Discharge determined by Specialty Court."
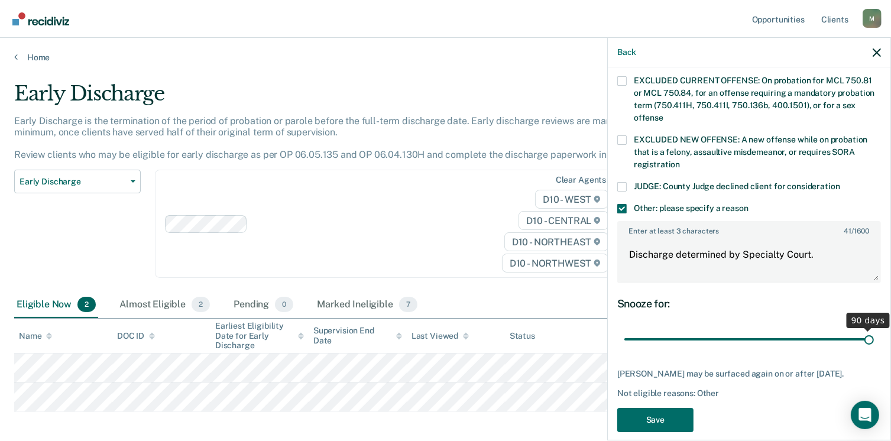
drag, startPoint x: 705, startPoint y: 321, endPoint x: 904, endPoint y: 316, distance: 198.8
type input "90"
click at [874, 329] on input "range" at bounding box center [750, 339] width 250 height 21
click at [666, 408] on button "Save" at bounding box center [656, 420] width 76 height 24
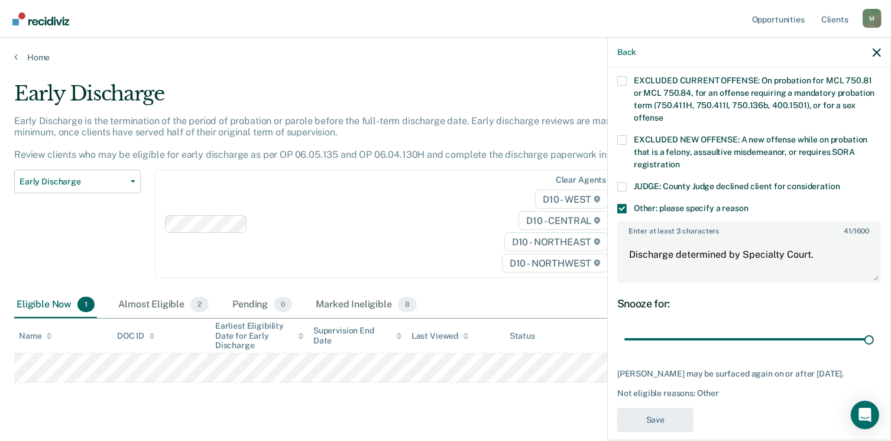
scroll to position [355, 0]
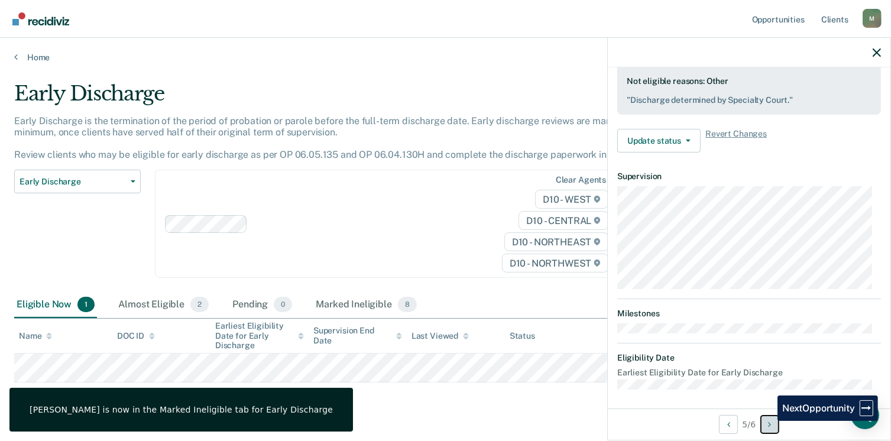
click at [769, 421] on button "Next Opportunity" at bounding box center [770, 424] width 19 height 19
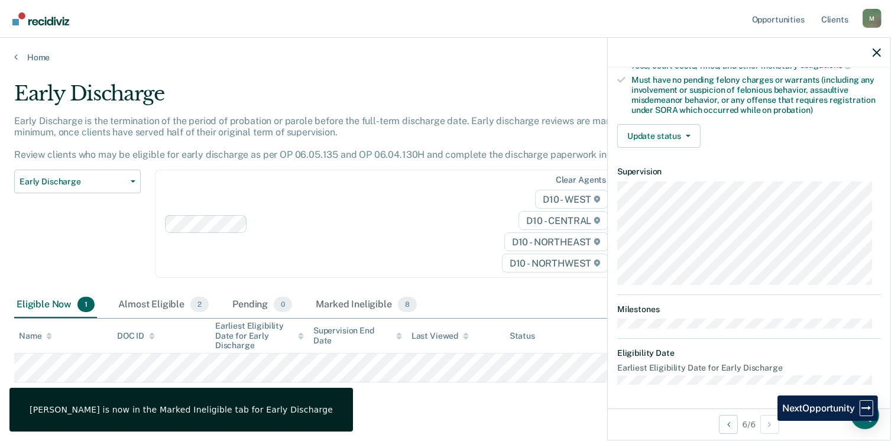
scroll to position [248, 0]
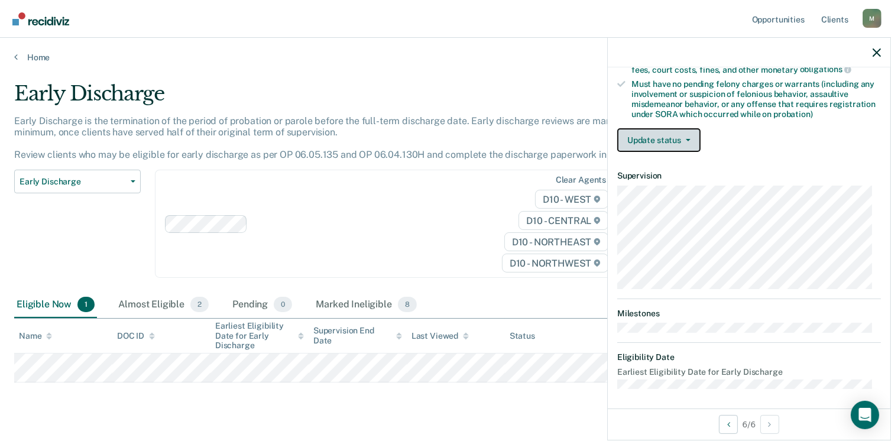
click at [689, 131] on button "Update status" at bounding box center [659, 140] width 83 height 24
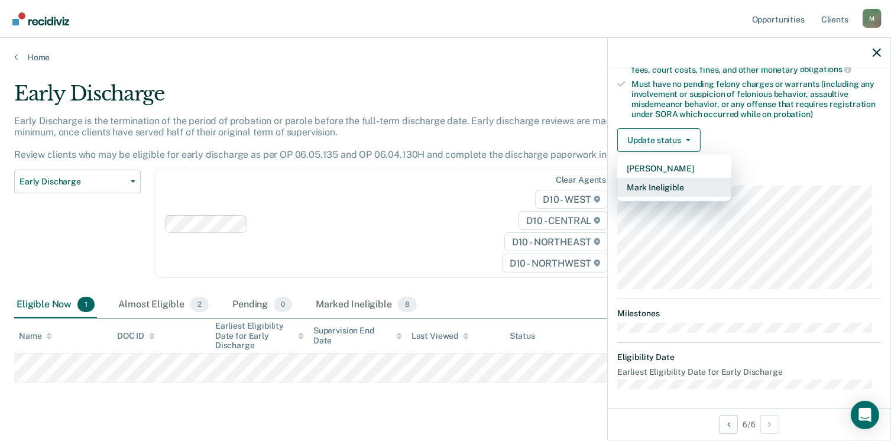
click at [676, 182] on button "Mark Ineligible" at bounding box center [675, 187] width 114 height 19
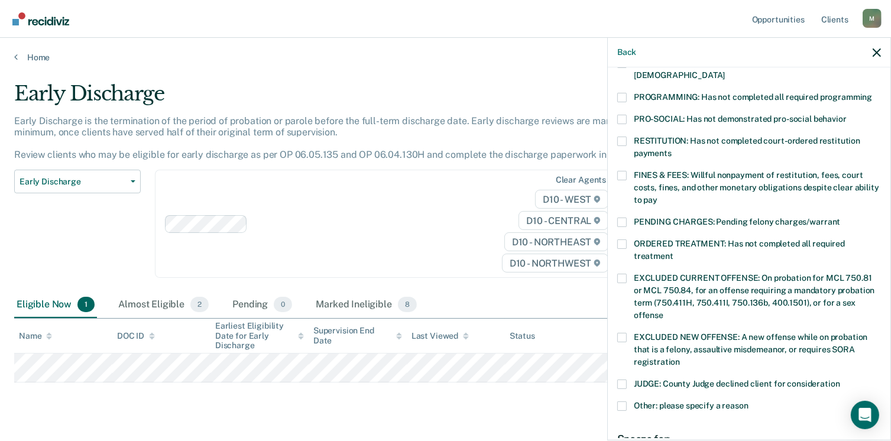
click at [623, 402] on span at bounding box center [622, 406] width 9 height 9
click at [749, 402] on input "Other: please specify a reason" at bounding box center [749, 402] width 0 height 0
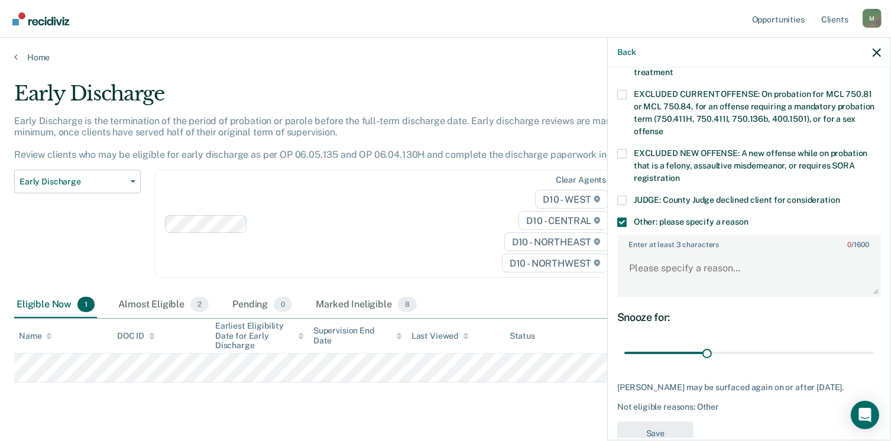
scroll to position [446, 0]
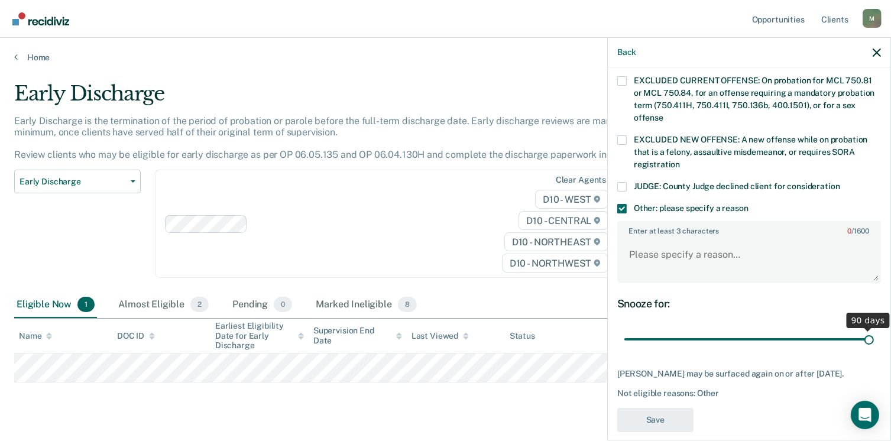
drag, startPoint x: 705, startPoint y: 322, endPoint x: 904, endPoint y: 328, distance: 198.8
type input "90"
click at [874, 329] on input "range" at bounding box center [750, 339] width 250 height 21
click at [652, 244] on textarea "Enter at least 3 characters 0 / 1600" at bounding box center [749, 260] width 261 height 44
paste textarea "Discharge determined by Specialty Court."
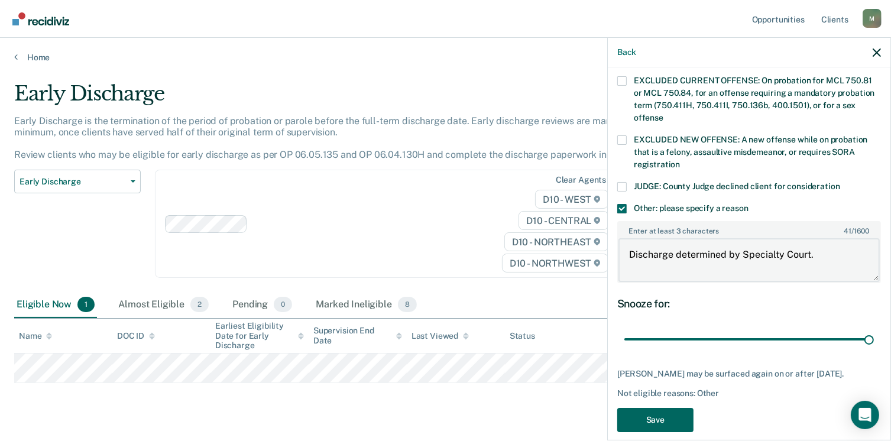
type textarea "Discharge determined by Specialty Court."
click at [664, 415] on button "Save" at bounding box center [656, 420] width 76 height 24
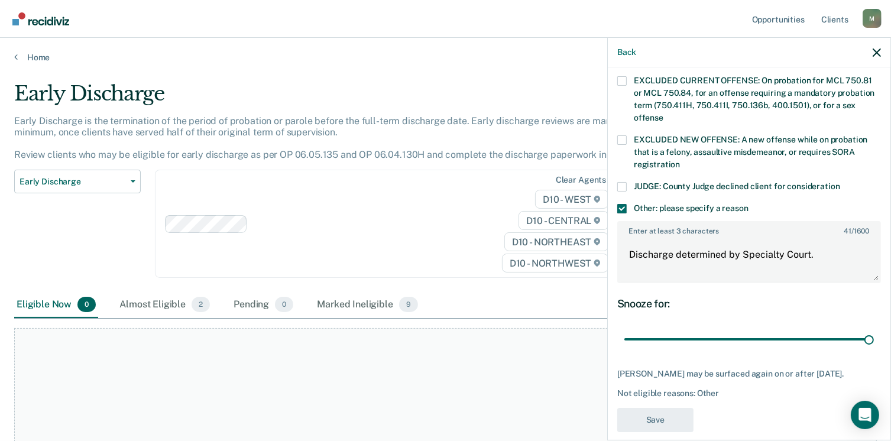
scroll to position [355, 0]
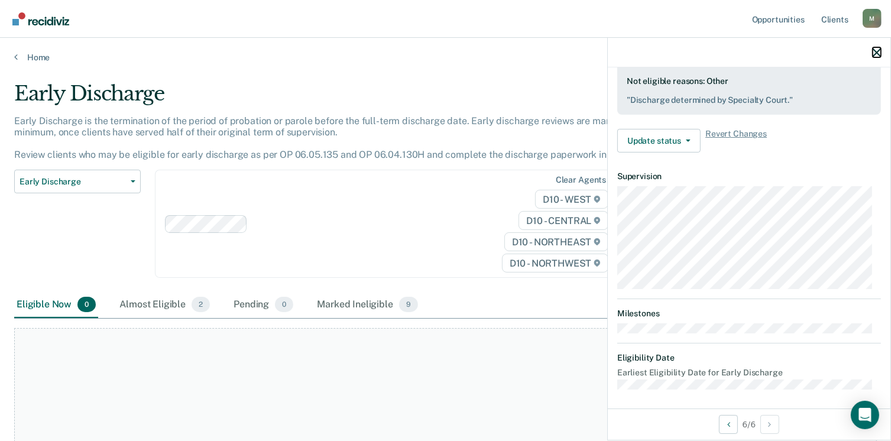
click at [877, 52] on icon "button" at bounding box center [877, 53] width 8 height 8
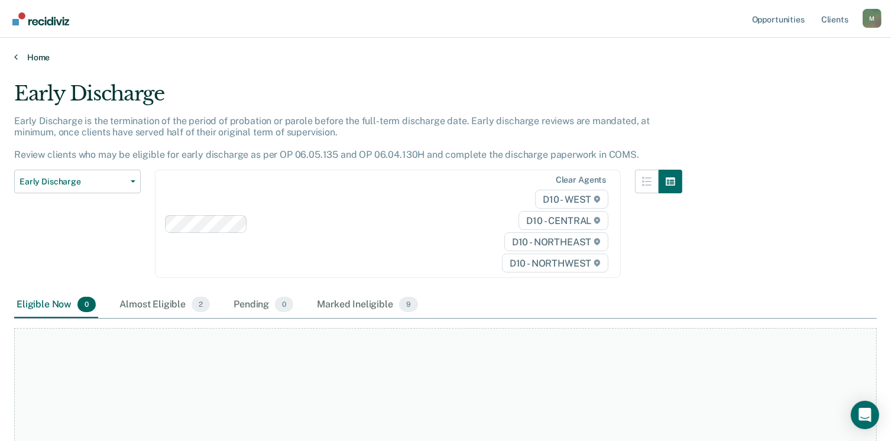
click at [36, 57] on link "Home" at bounding box center [445, 57] width 863 height 11
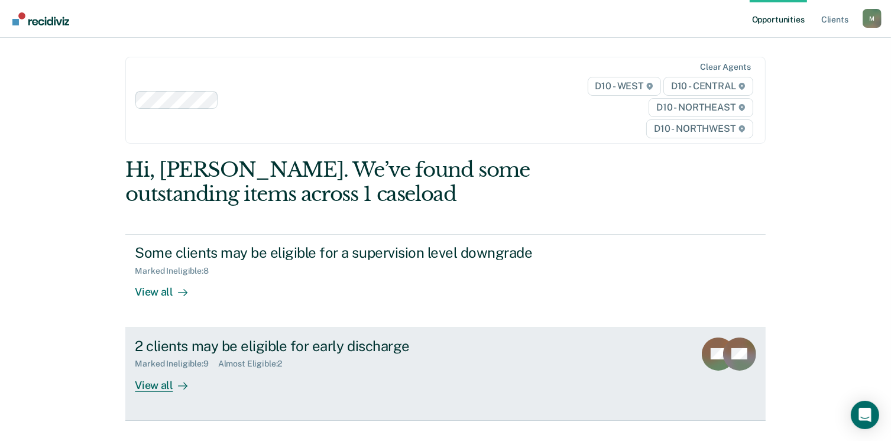
click at [147, 383] on div "View all" at bounding box center [168, 380] width 66 height 23
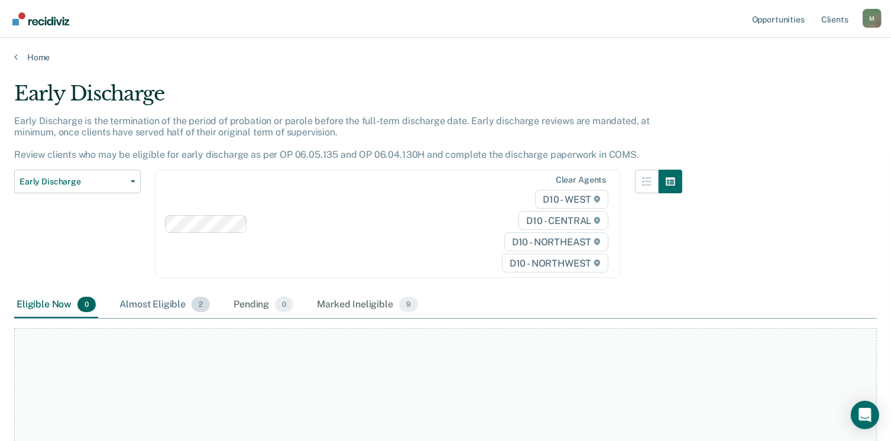
click at [169, 296] on div "Almost Eligible 2" at bounding box center [164, 305] width 95 height 26
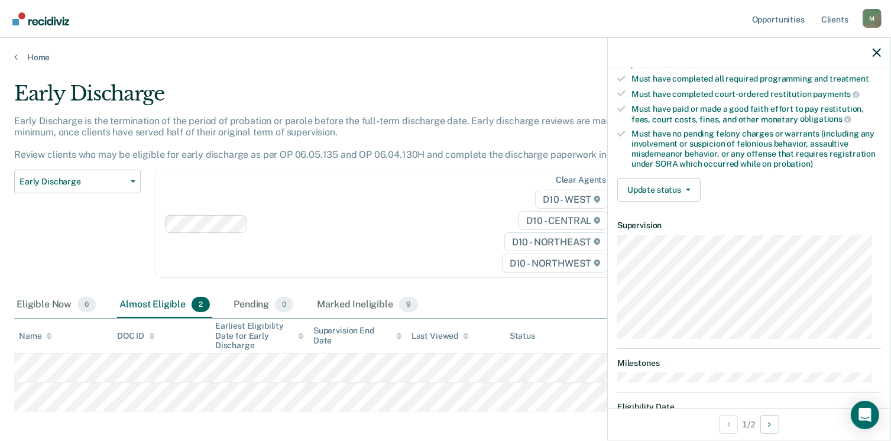
scroll to position [200, 0]
click at [687, 187] on button "Update status" at bounding box center [659, 189] width 83 height 24
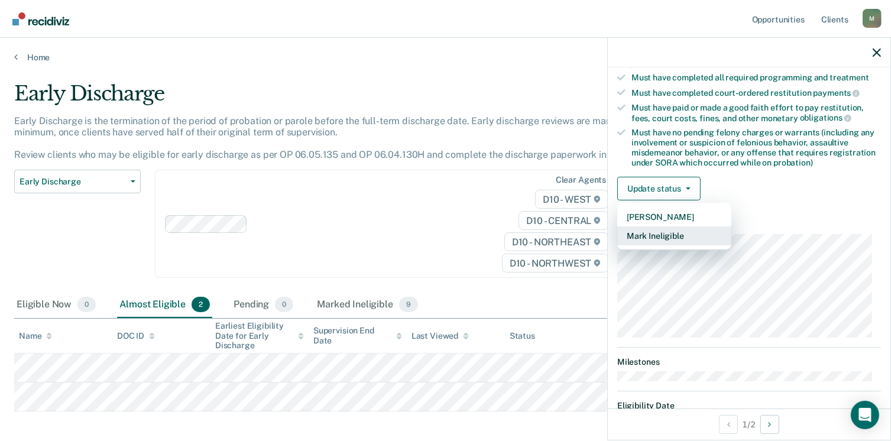
click at [671, 227] on button "Mark Ineligible" at bounding box center [675, 236] width 114 height 19
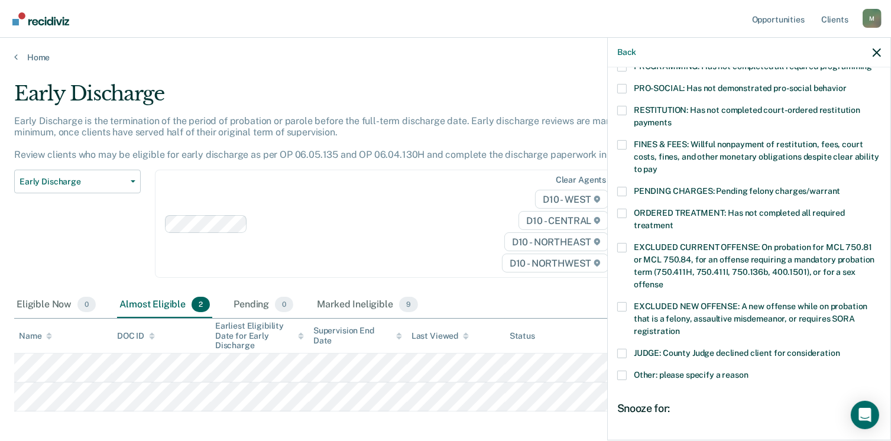
scroll to position [385, 0]
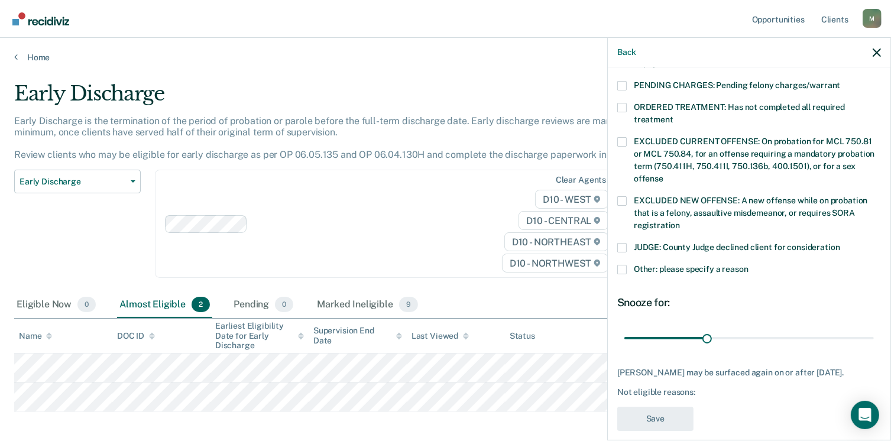
click at [621, 265] on span at bounding box center [622, 269] width 9 height 9
click at [749, 265] on input "Other: please specify a reason" at bounding box center [749, 265] width 0 height 0
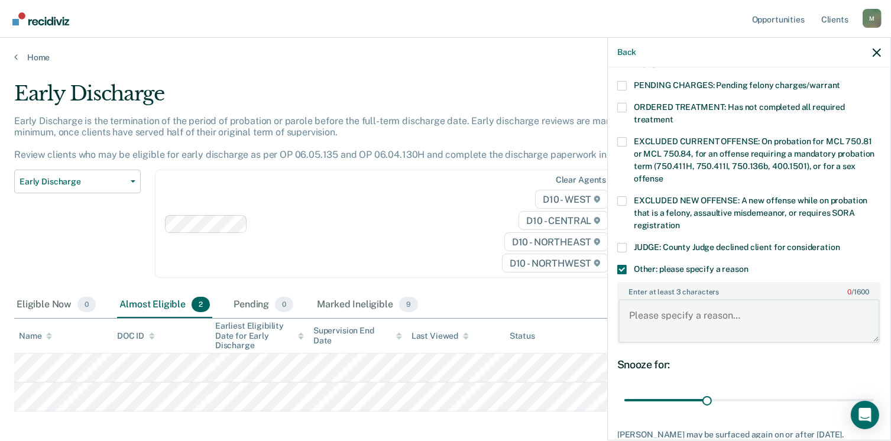
click at [684, 307] on textarea "Enter at least 3 characters 0 / 1600" at bounding box center [749, 321] width 261 height 44
paste textarea "0500681"
type textarea "0500681"
drag, startPoint x: 702, startPoint y: 386, endPoint x: 904, endPoint y: 388, distance: 201.7
type input "90"
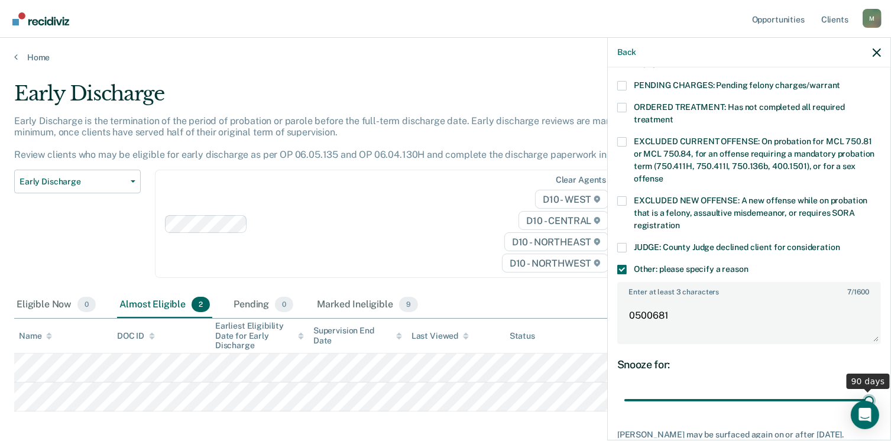
click at [874, 390] on input "range" at bounding box center [750, 400] width 250 height 21
drag, startPoint x: 700, startPoint y: 306, endPoint x: 528, endPoint y: 318, distance: 172.0
click at [528, 318] on body "Looks like you’re using Internet Explorer 11. For faster loading and a better e…" at bounding box center [445, 220] width 891 height 441
drag, startPoint x: 835, startPoint y: 303, endPoint x: 352, endPoint y: 298, distance: 483.3
click at [352, 298] on body "Looks like you’re using Internet Explorer 11. For faster loading and a better e…" at bounding box center [445, 220] width 891 height 441
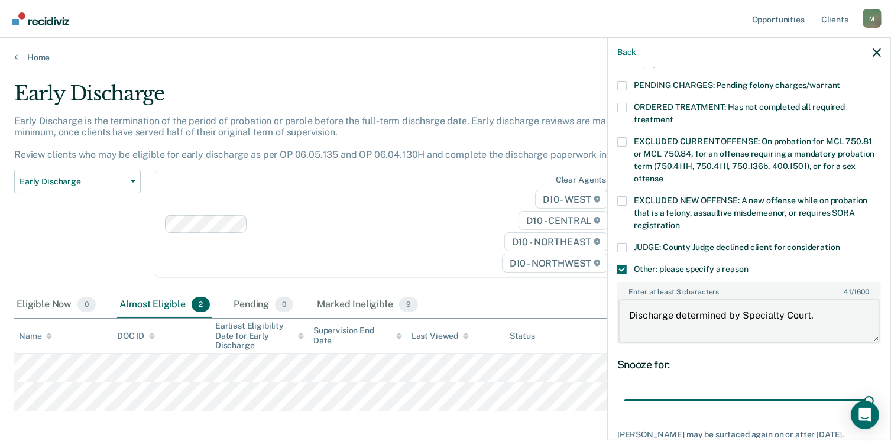
type textarea "Discharge determined by Specialty Court."
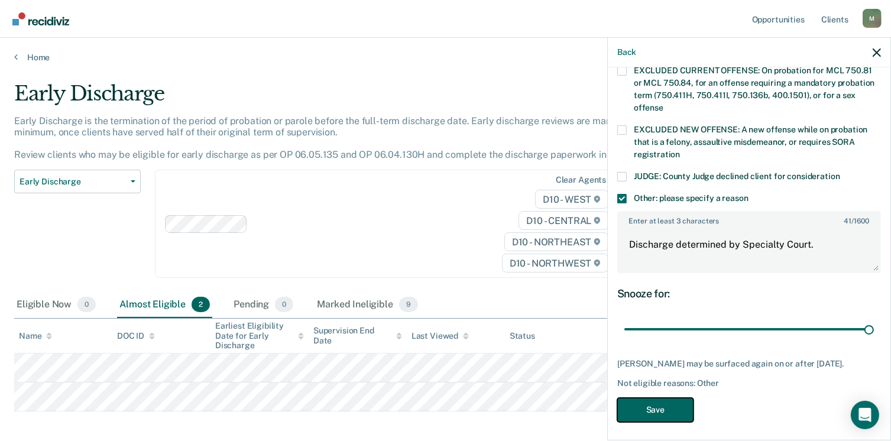
click at [659, 407] on button "Save" at bounding box center [656, 410] width 76 height 24
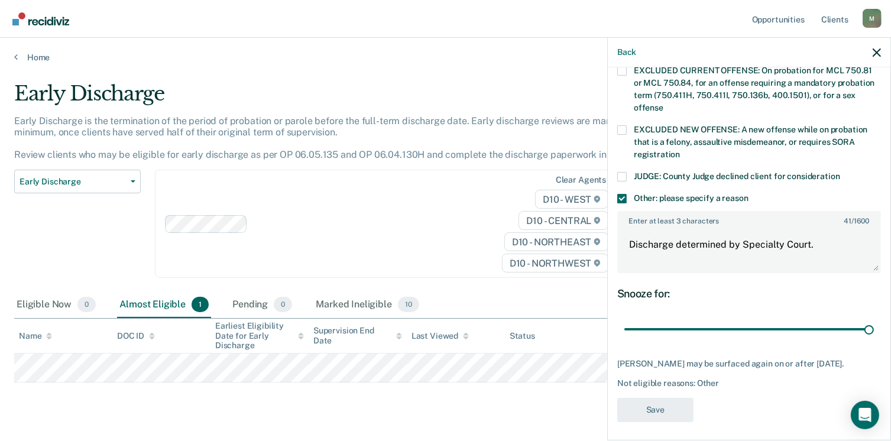
scroll to position [355, 0]
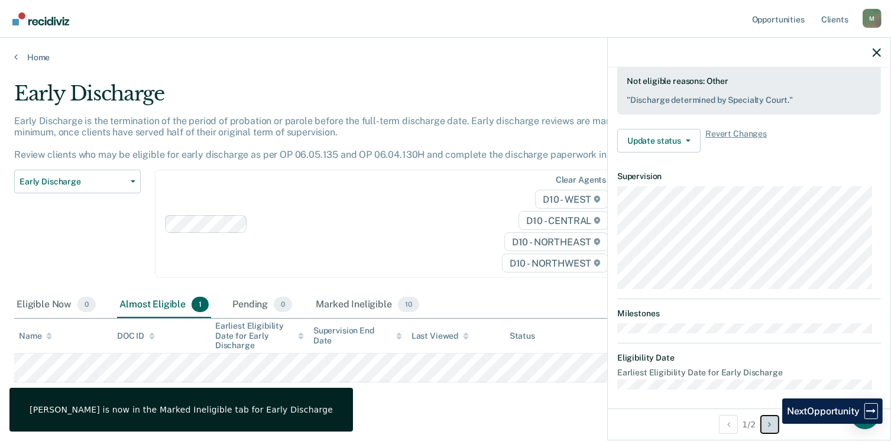
click at [774, 424] on button "Next Opportunity" at bounding box center [770, 424] width 19 height 19
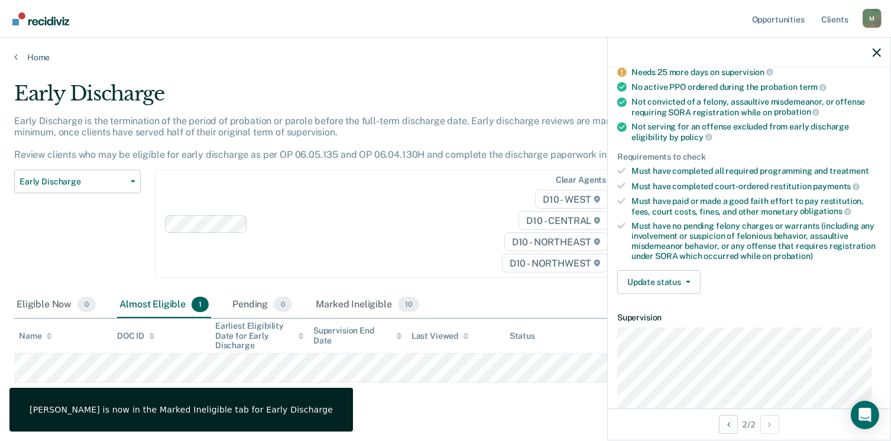
scroll to position [0, 0]
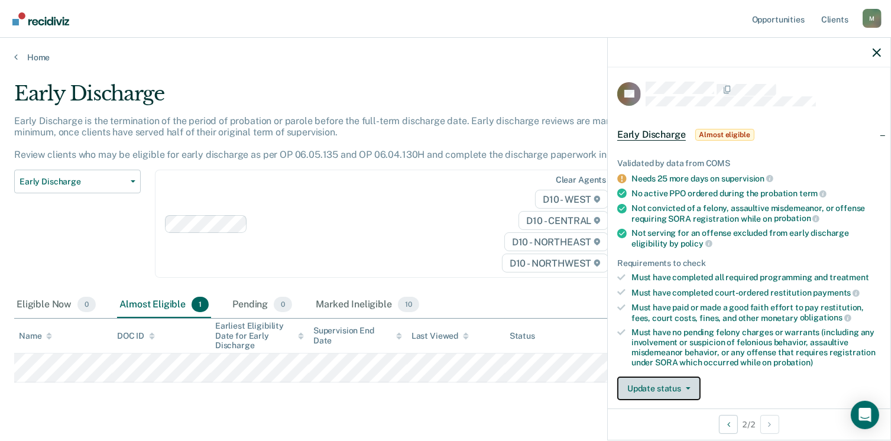
click at [683, 391] on button "Update status" at bounding box center [659, 389] width 83 height 24
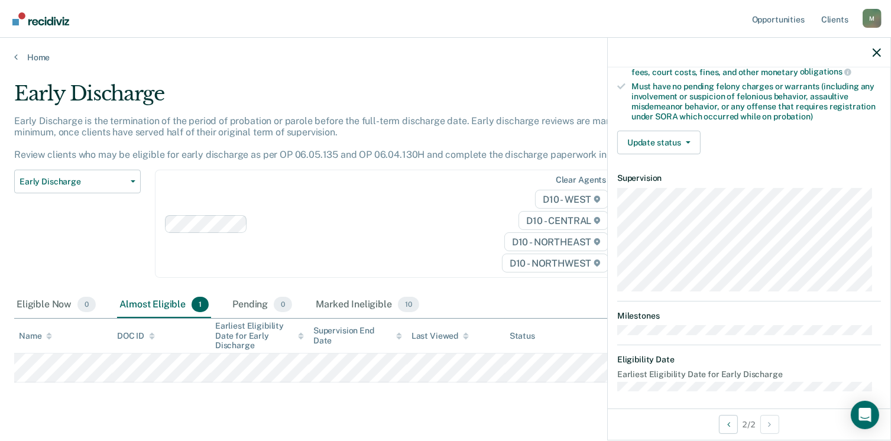
scroll to position [248, 0]
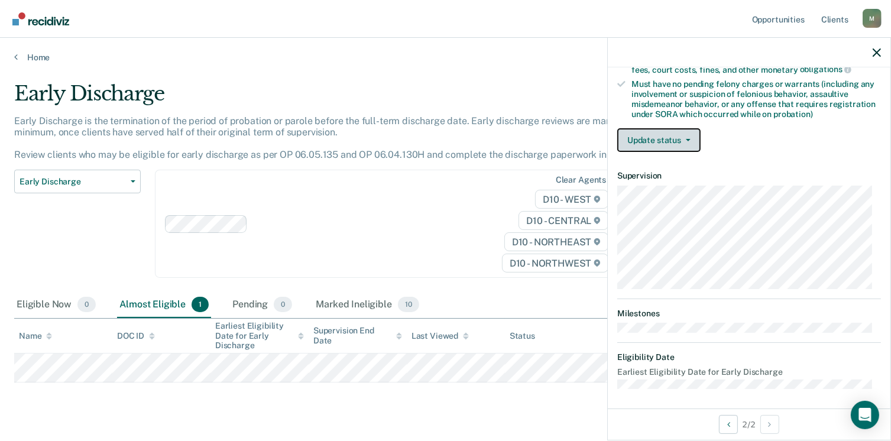
click at [688, 139] on icon "button" at bounding box center [688, 140] width 5 height 2
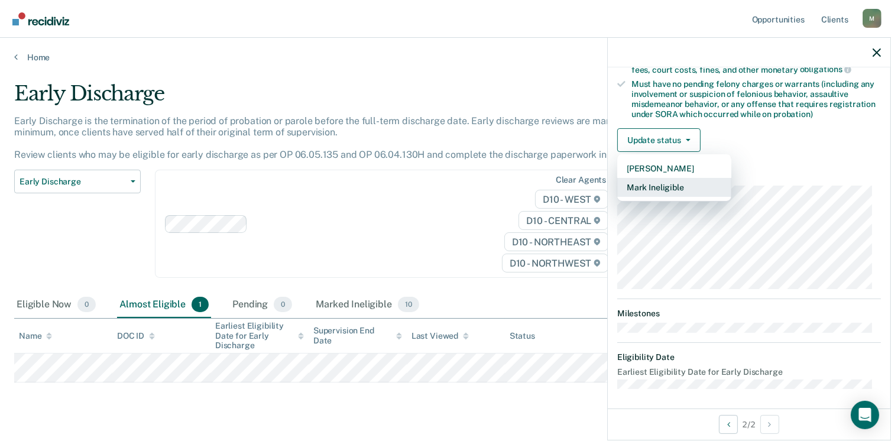
click at [674, 187] on button "Mark Ineligible" at bounding box center [675, 187] width 114 height 19
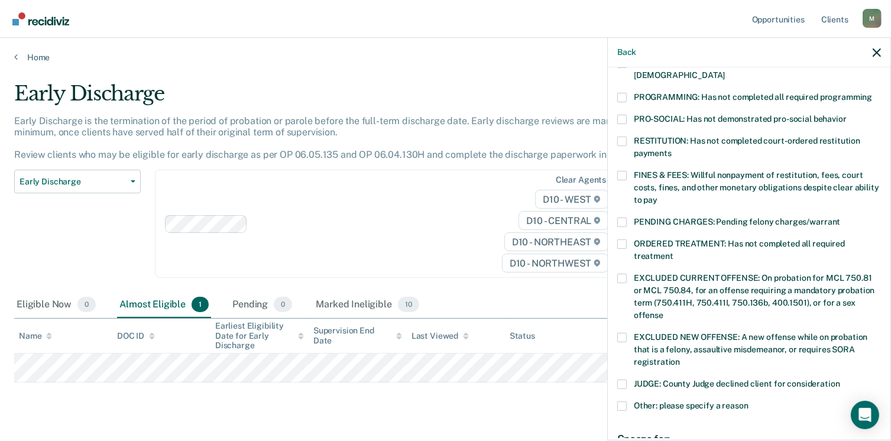
click at [625, 402] on span at bounding box center [622, 406] width 9 height 9
click at [749, 402] on input "Other: please specify a reason" at bounding box center [749, 402] width 0 height 0
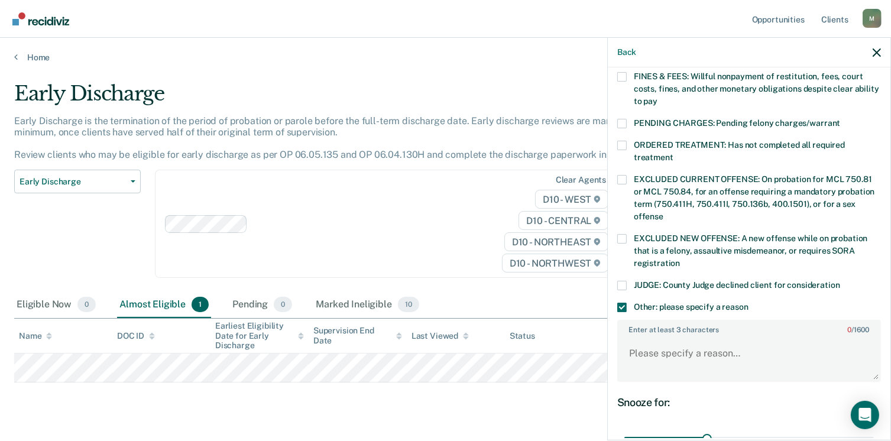
scroll to position [456, 0]
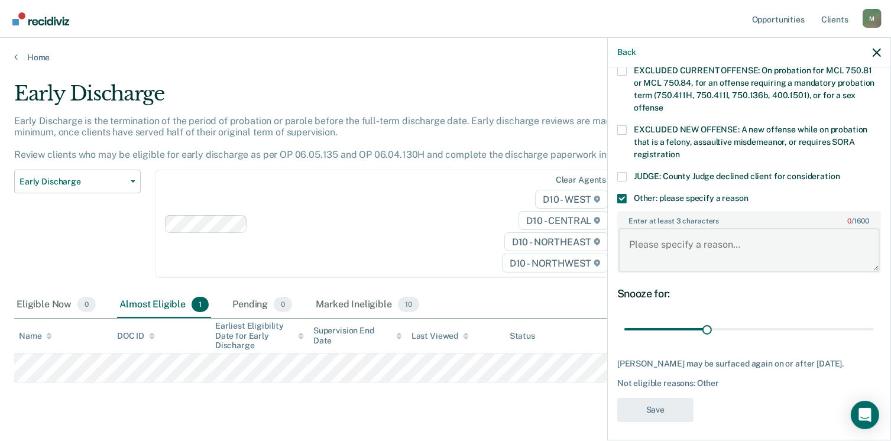
click at [690, 228] on textarea "Enter at least 3 characters 0 / 1600" at bounding box center [749, 250] width 261 height 44
paste textarea "Discharge determined by Specialty Court."
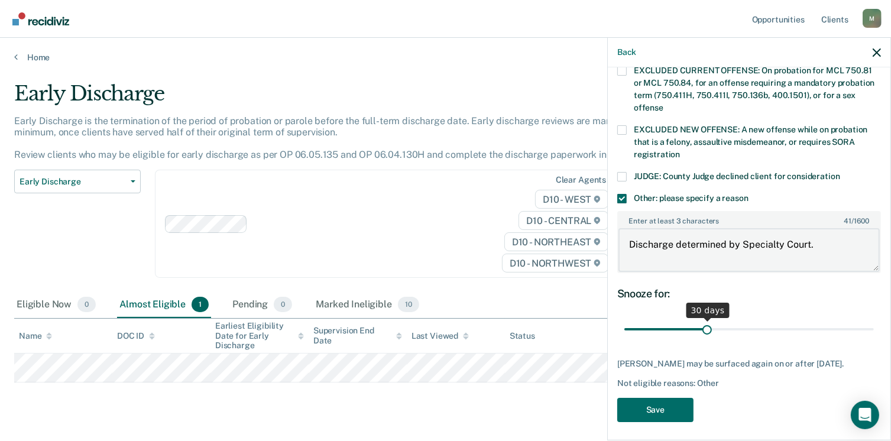
type textarea "Discharge determined by Specialty Court."
drag, startPoint x: 706, startPoint y: 312, endPoint x: 904, endPoint y: 337, distance: 199.0
type input "90"
click at [874, 337] on input "range" at bounding box center [750, 329] width 250 height 21
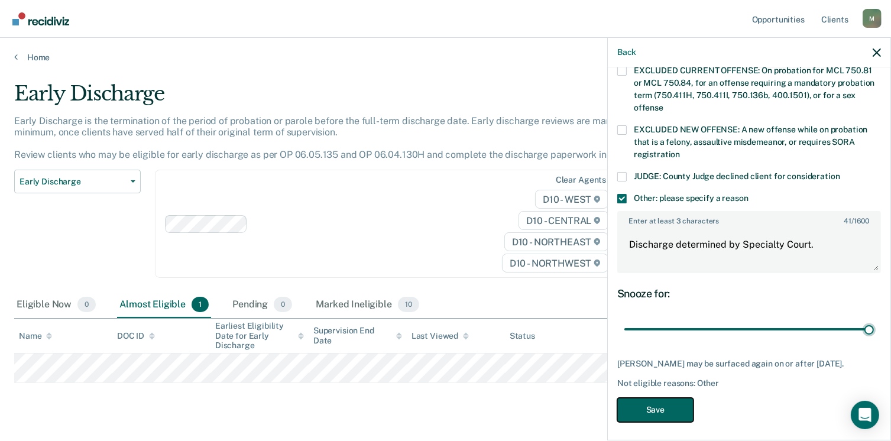
click at [660, 411] on button "Save" at bounding box center [656, 410] width 76 height 24
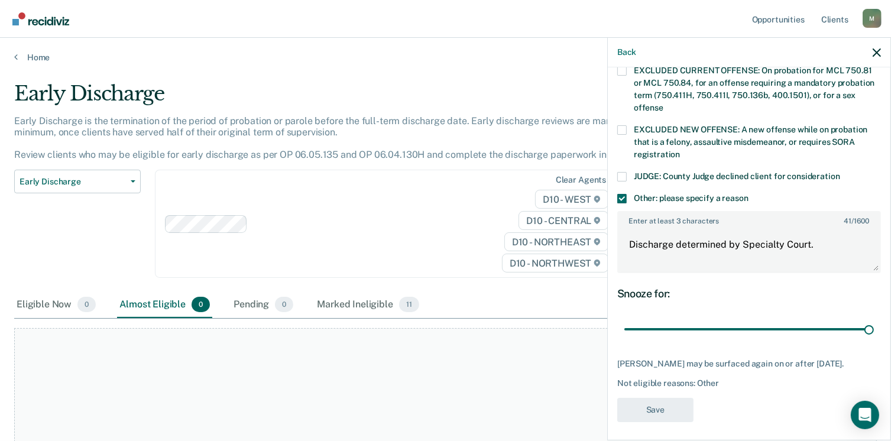
scroll to position [355, 0]
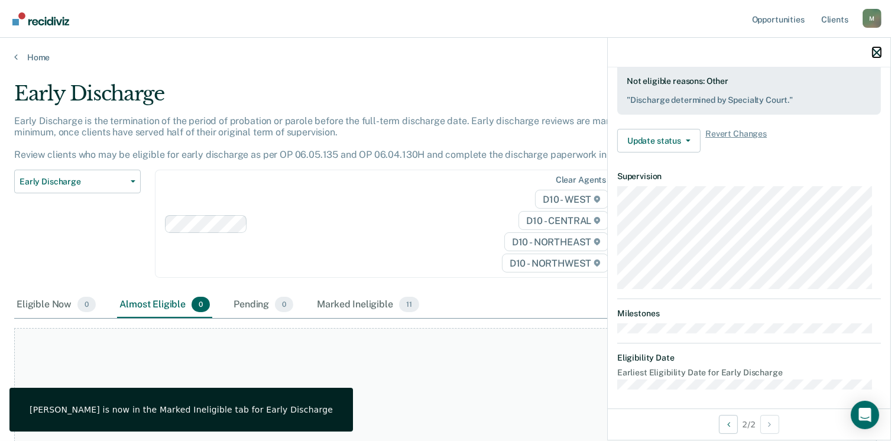
click at [880, 50] on icon "button" at bounding box center [877, 53] width 8 height 8
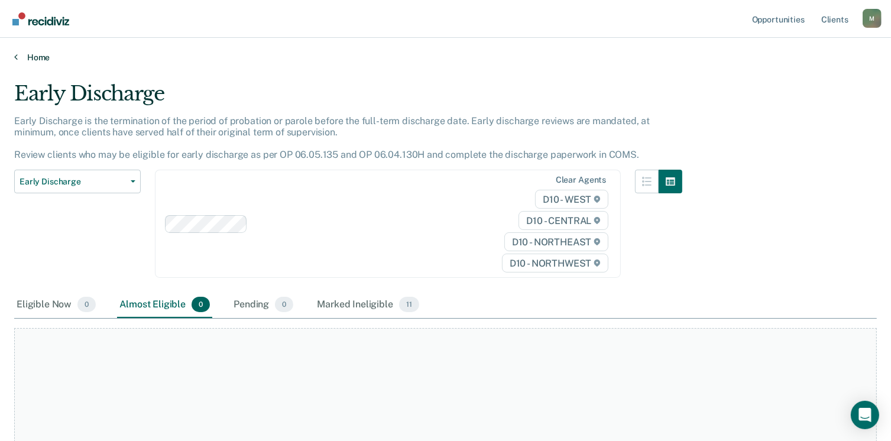
click at [35, 57] on link "Home" at bounding box center [445, 57] width 863 height 11
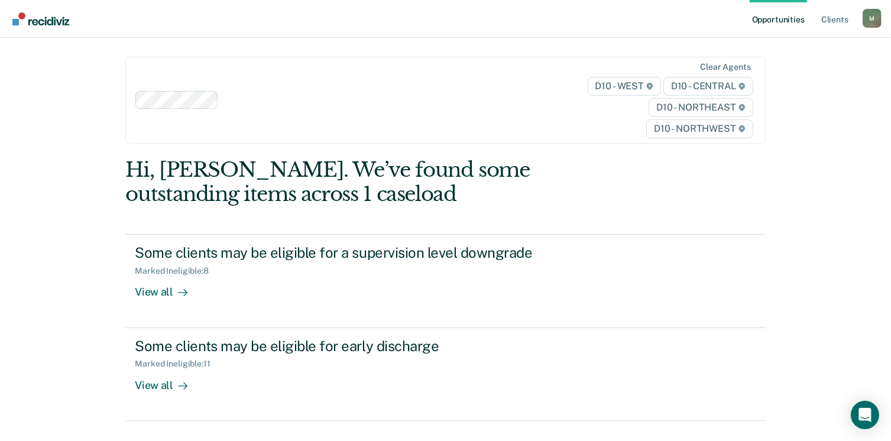
scroll to position [51, 0]
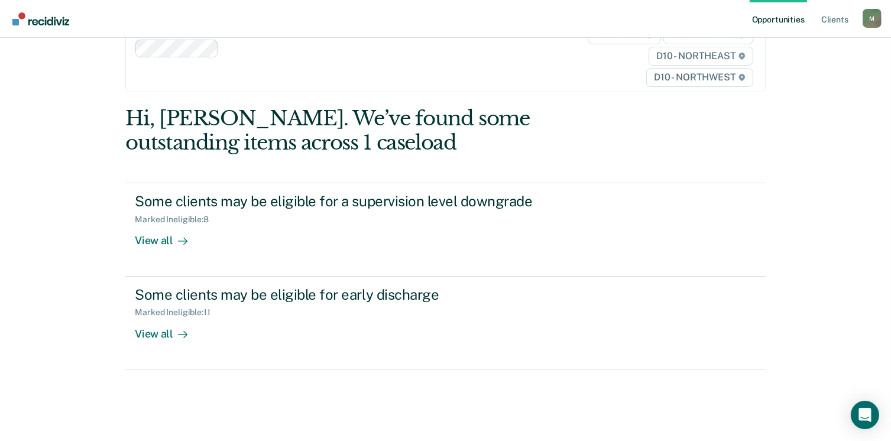
click at [875, 21] on div "M" at bounding box center [872, 18] width 19 height 19
click at [802, 81] on link "Log Out" at bounding box center [824, 78] width 95 height 10
